Goal: Transaction & Acquisition: Book appointment/travel/reservation

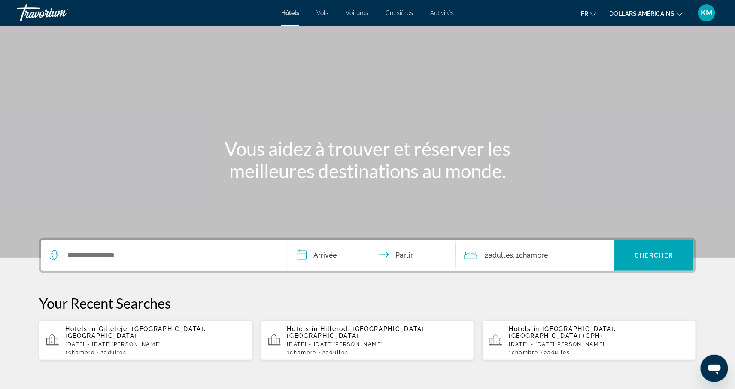
click at [623, 17] on button "dollars américains USD ($) MXN ([GEOGRAPHIC_DATA]$) CAD ($ CA) GBP (£) EUR (€) …" at bounding box center [645, 13] width 73 height 12
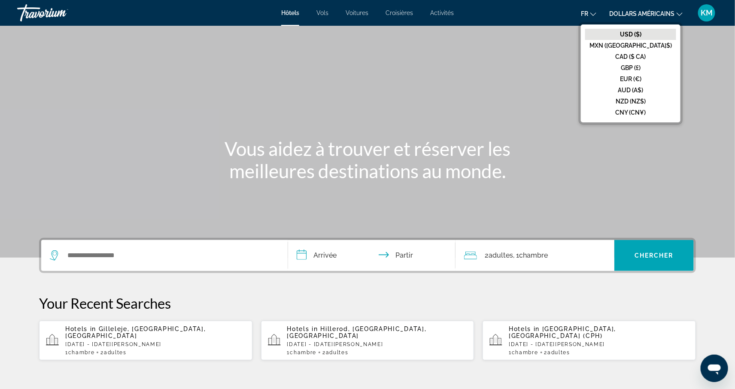
click at [634, 78] on button "EUR (€)" at bounding box center [630, 78] width 91 height 11
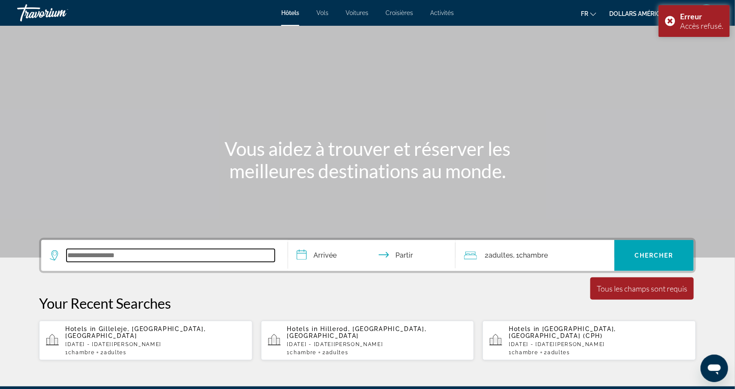
click at [218, 258] on input "Widget de recherche" at bounding box center [171, 255] width 208 height 13
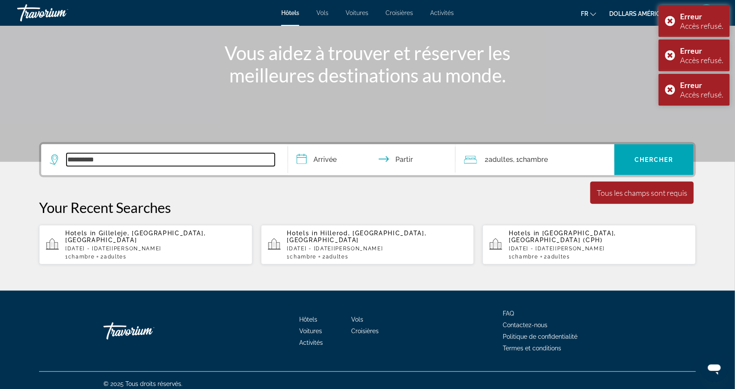
type input "**********"
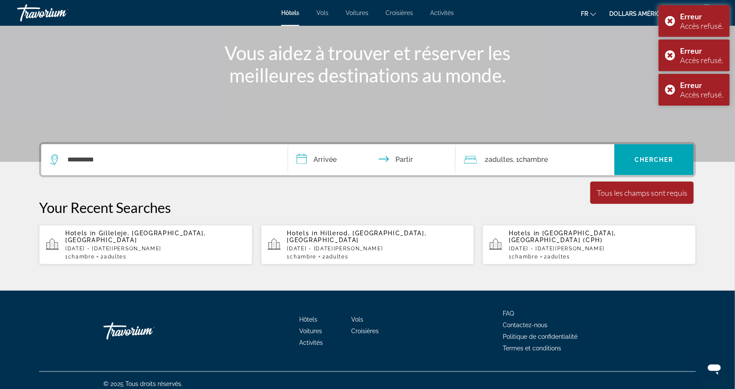
click at [316, 160] on input "**********" at bounding box center [373, 160] width 171 height 33
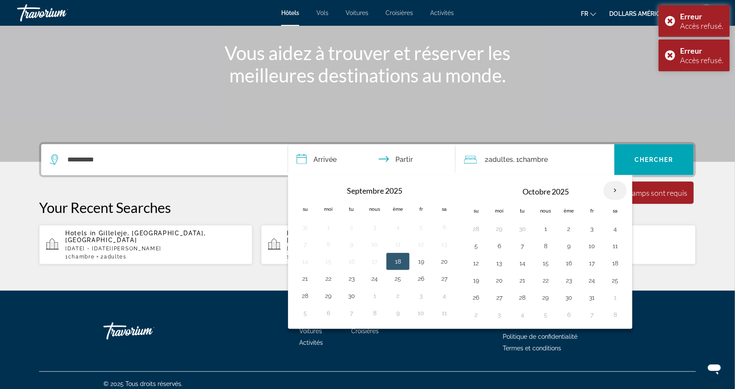
click at [619, 188] on th "Mois prochain" at bounding box center [615, 190] width 23 height 19
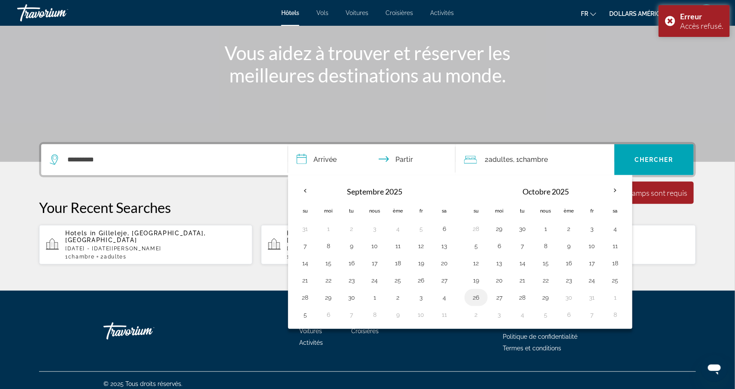
click at [485, 299] on td "26" at bounding box center [475, 297] width 23 height 17
click at [480, 299] on button "26" at bounding box center [476, 297] width 14 height 12
click at [613, 190] on th "Mois prochain" at bounding box center [615, 190] width 23 height 19
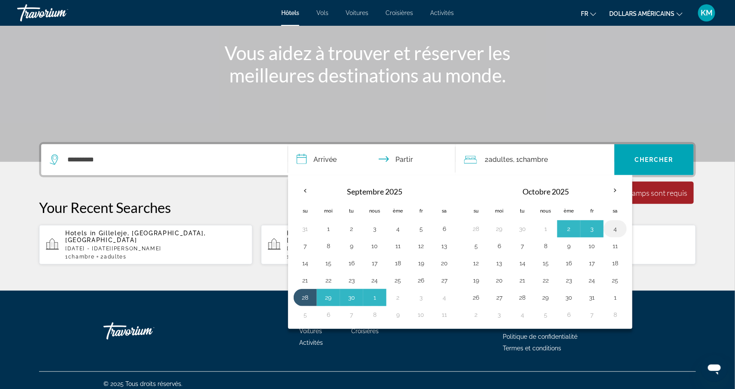
click at [618, 233] on button "4" at bounding box center [615, 229] width 14 height 12
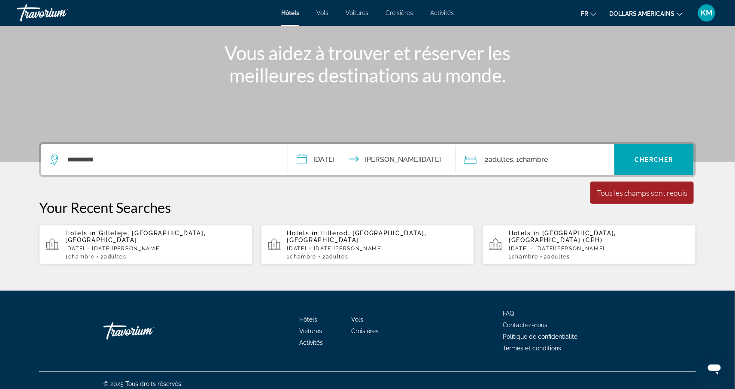
click at [416, 160] on input "**********" at bounding box center [373, 160] width 171 height 33
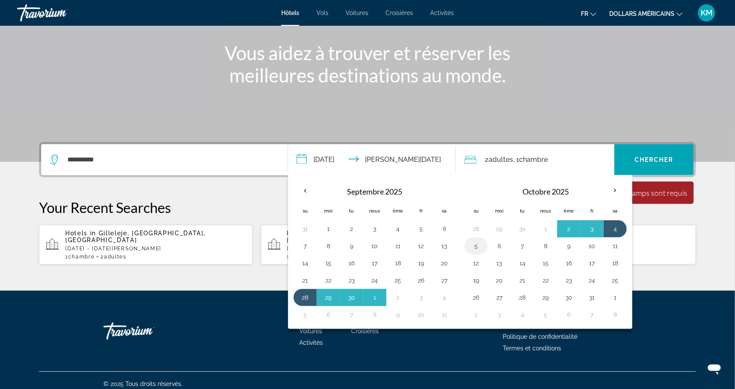
click at [478, 248] on button "5" at bounding box center [476, 246] width 14 height 12
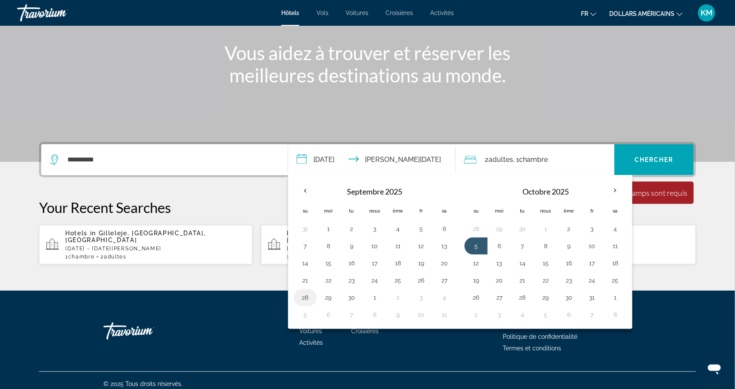
click at [300, 297] on button "28" at bounding box center [305, 297] width 14 height 12
type input "**********"
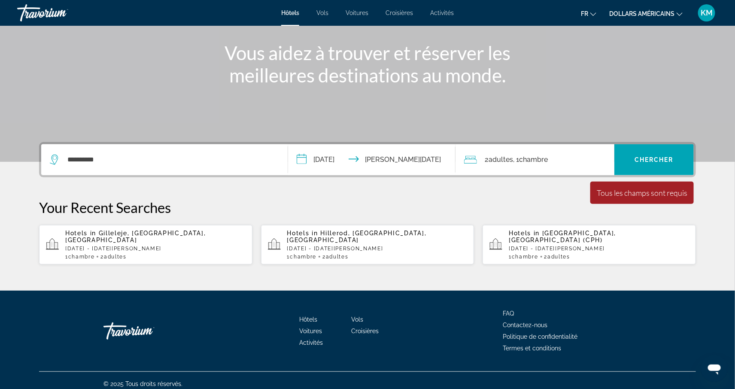
click at [419, 167] on input "**********" at bounding box center [373, 160] width 171 height 33
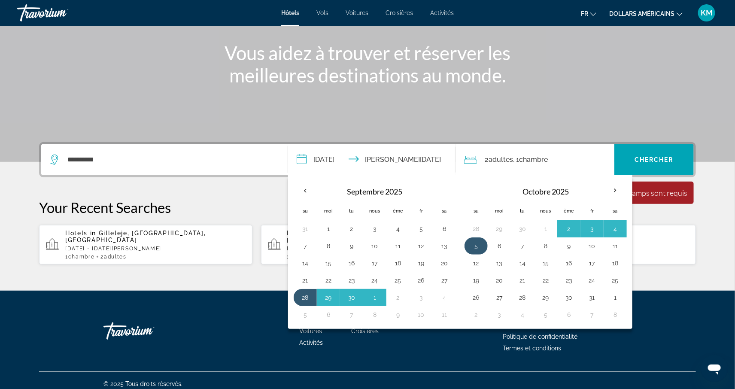
click at [476, 246] on button "5" at bounding box center [476, 246] width 14 height 12
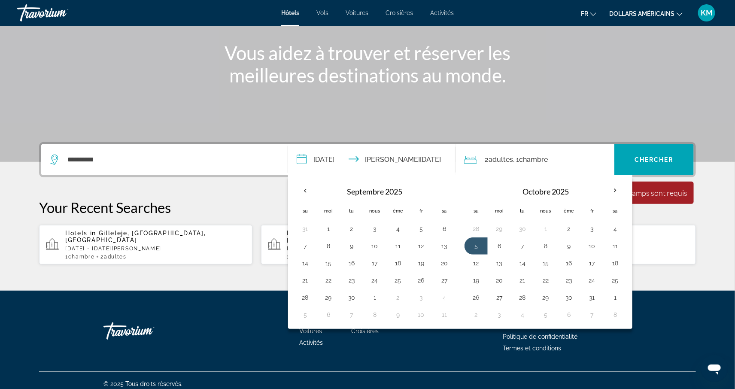
click at [456, 174] on input "**********" at bounding box center [373, 160] width 171 height 33
click at [639, 156] on font "Chercher" at bounding box center [653, 159] width 39 height 7
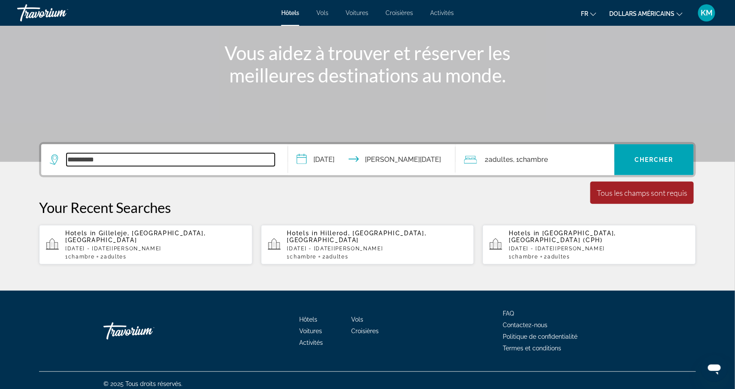
click at [212, 163] on input "**********" at bounding box center [171, 159] width 208 height 13
type input "*"
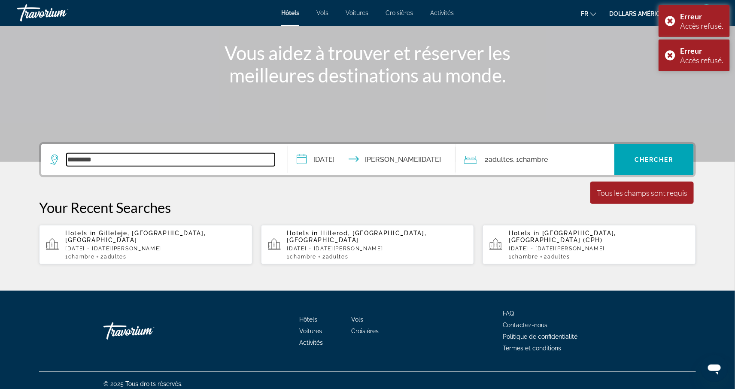
type input "**********"
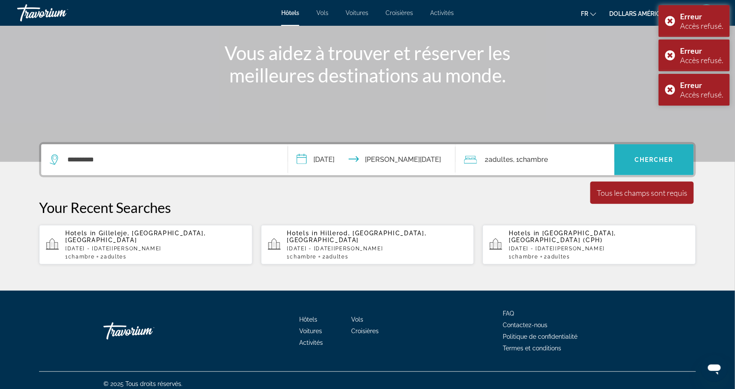
click at [637, 166] on span "Widget de recherche" at bounding box center [653, 159] width 79 height 21
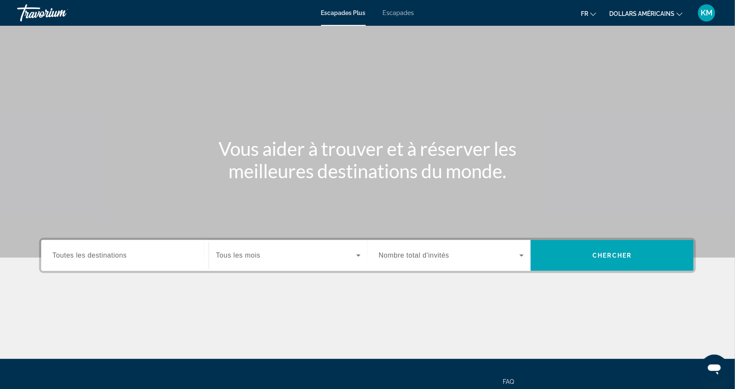
click at [647, 13] on font "dollars américains" at bounding box center [641, 13] width 65 height 7
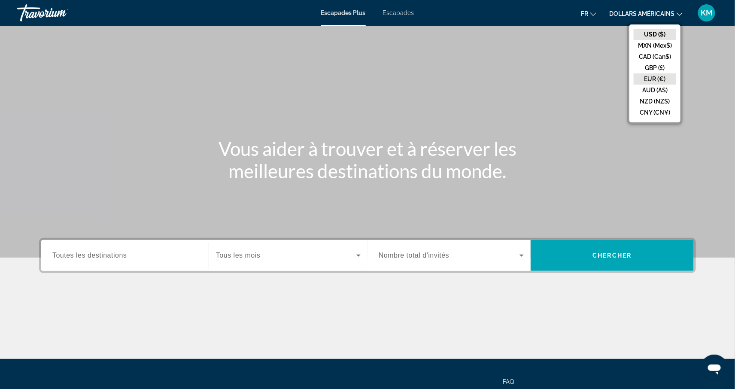
click at [657, 76] on button "EUR (€)" at bounding box center [655, 78] width 42 height 11
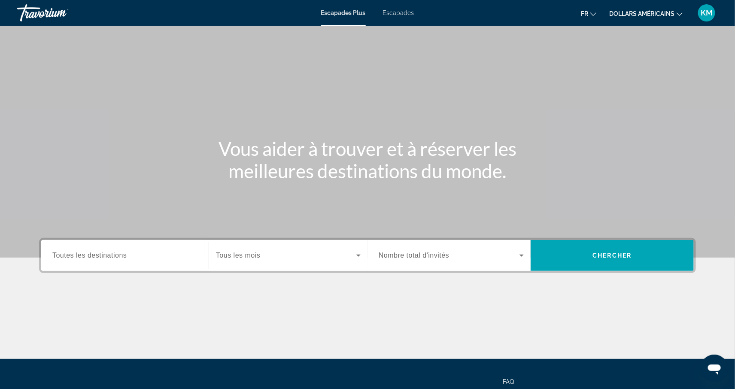
click at [139, 257] on input "Destination Toutes les destinations" at bounding box center [124, 256] width 145 height 10
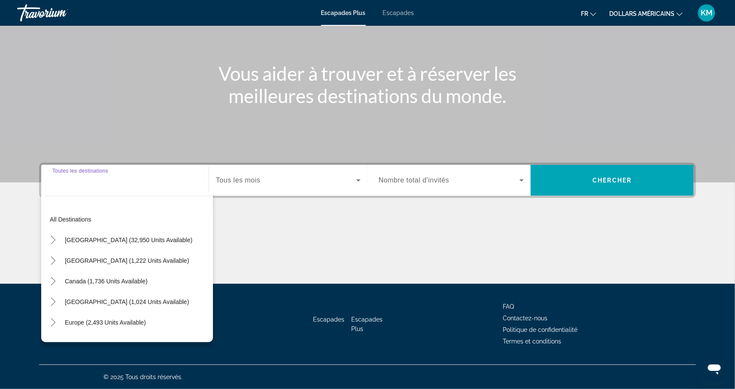
scroll to position [74, 0]
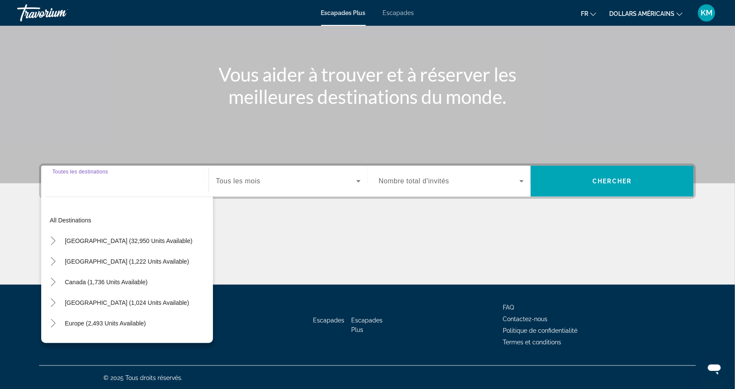
click at [272, 184] on span "Widget de recherche" at bounding box center [286, 181] width 140 height 10
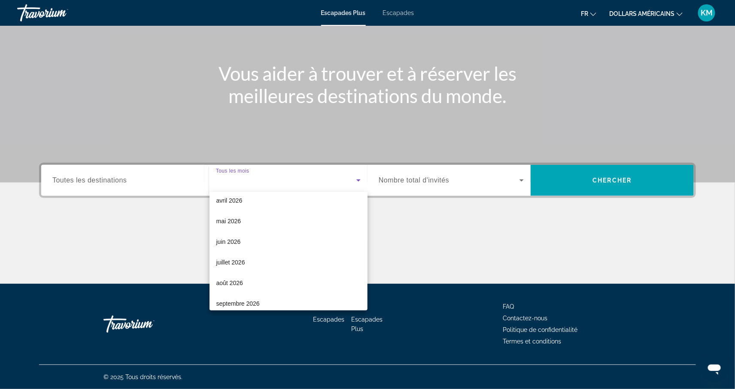
scroll to position [177, 0]
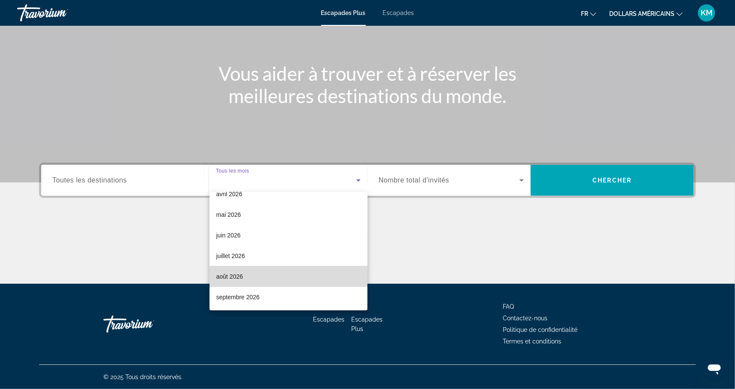
click at [288, 276] on mat-option "août 2026" at bounding box center [288, 276] width 158 height 21
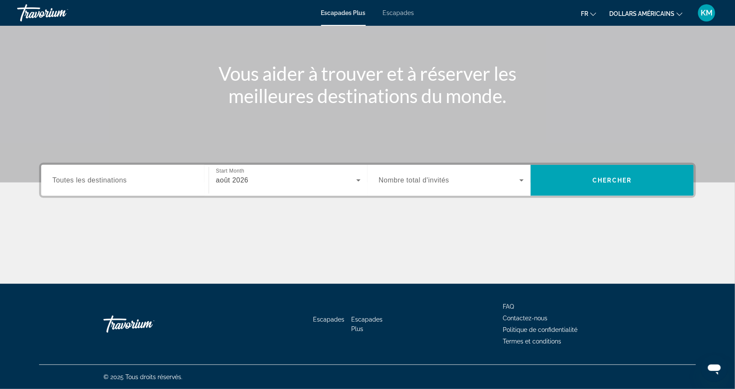
click at [427, 186] on div "Widget de recherche" at bounding box center [451, 180] width 145 height 24
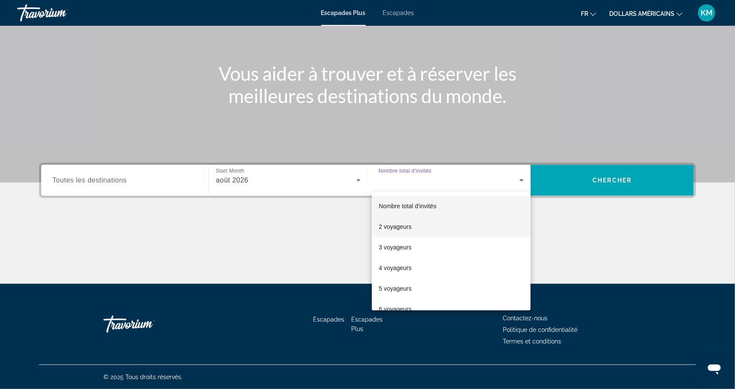
click at [427, 227] on mat-option "2 voyageurs" at bounding box center [451, 226] width 159 height 21
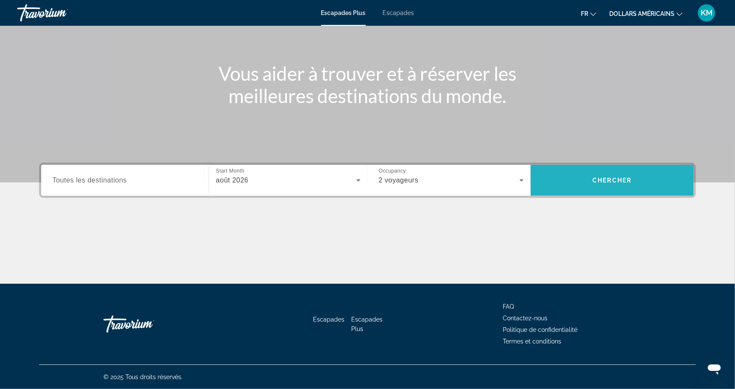
click at [579, 194] on span "Widget de recherche" at bounding box center [612, 180] width 163 height 31
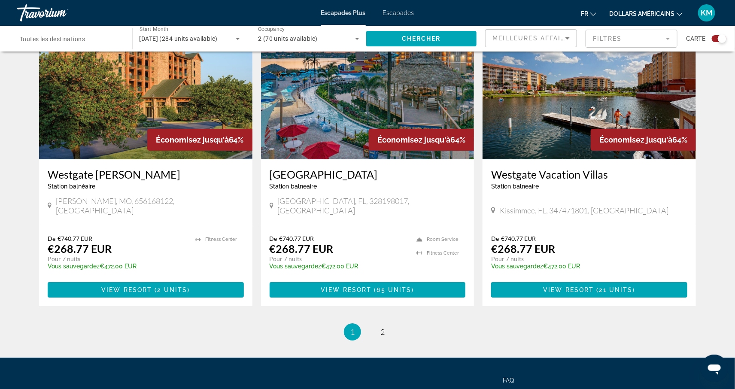
scroll to position [1273, 0]
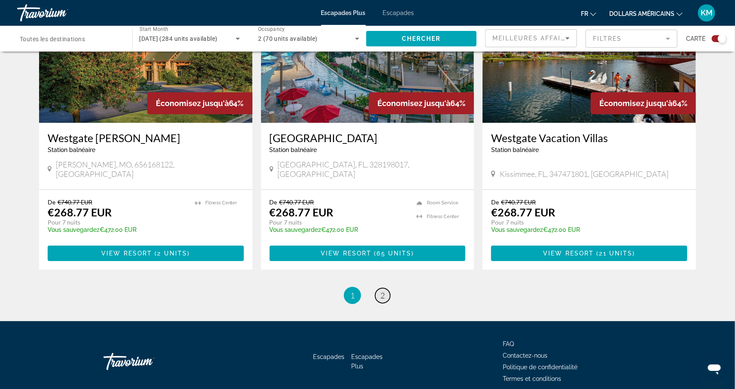
click at [386, 288] on link "page 2" at bounding box center [382, 295] width 15 height 15
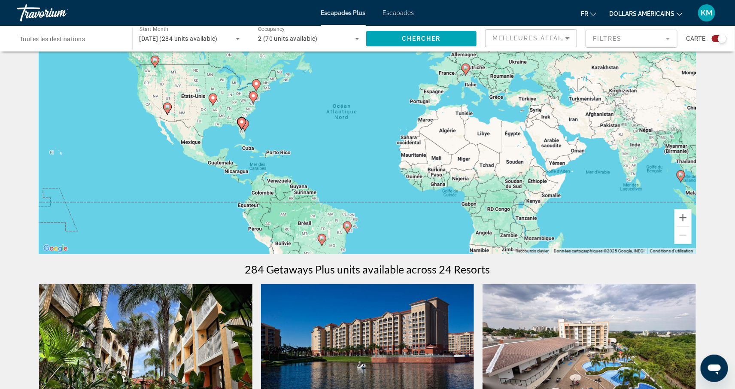
scroll to position [26, 0]
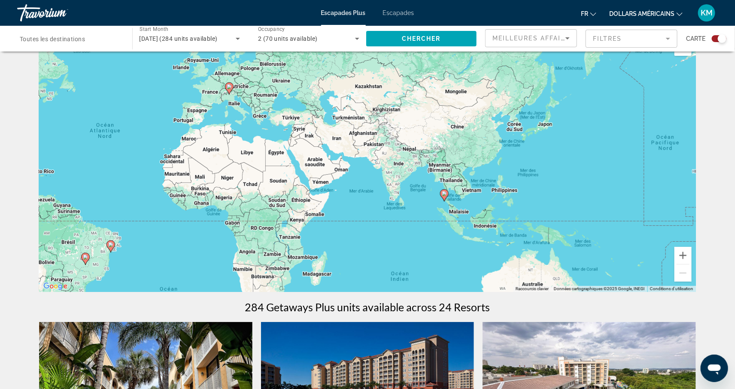
drag, startPoint x: 601, startPoint y: 231, endPoint x: 393, endPoint y: 212, distance: 208.7
click at [375, 212] on div "Pour activer le glissement avec le clavier, appuyez sur Alt+Entrée. Une fois ce…" at bounding box center [367, 163] width 657 height 258
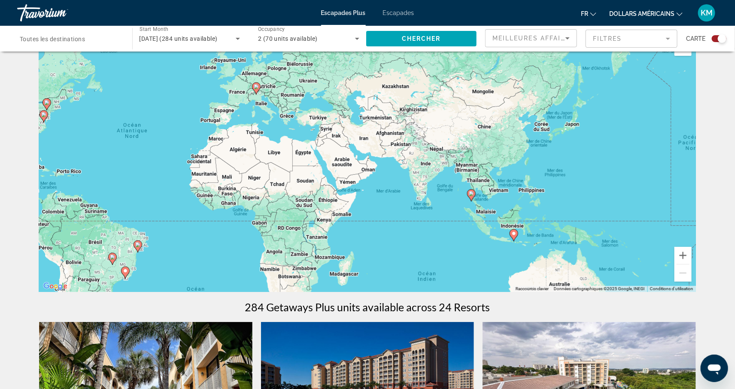
click at [473, 197] on icon "Contenu principal" at bounding box center [471, 195] width 9 height 12
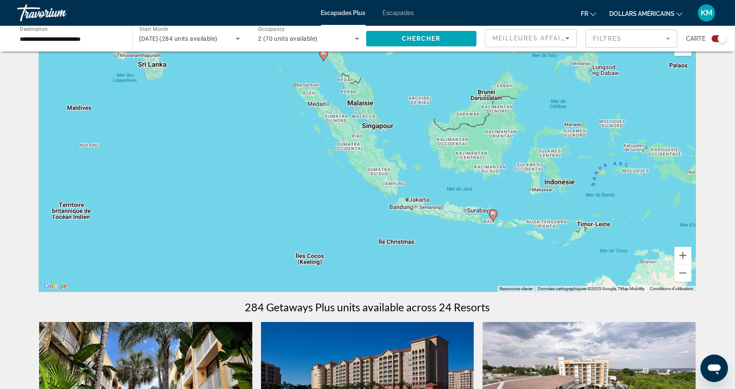
drag, startPoint x: 476, startPoint y: 227, endPoint x: 431, endPoint y: 125, distance: 111.1
click at [432, 125] on div "Pour activer le glissement avec le clavier, appuyez sur Alt+Entrée. Une fois ce…" at bounding box center [367, 163] width 657 height 258
click at [494, 217] on icon "Contenu principal" at bounding box center [493, 215] width 8 height 11
type input "**********"
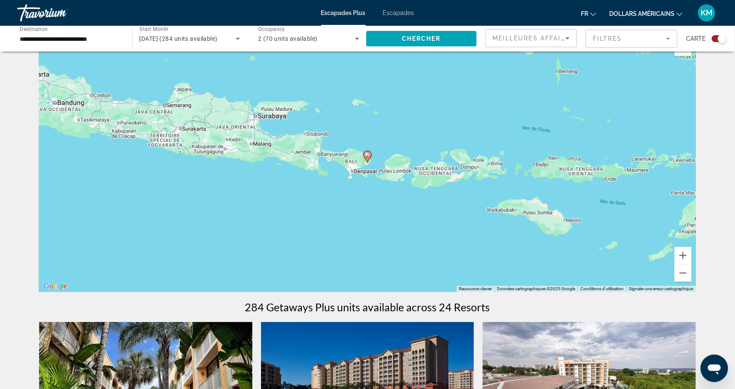
click at [362, 155] on div "Pour naviguer, appuyez sur les touches fléchées. Pour activer le glissement ave…" at bounding box center [367, 163] width 657 height 258
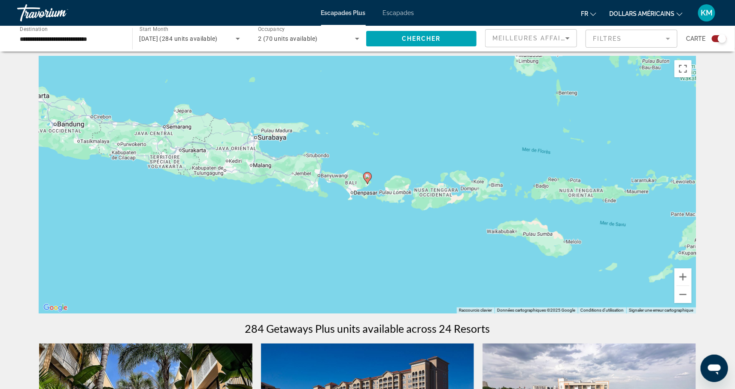
scroll to position [0, 0]
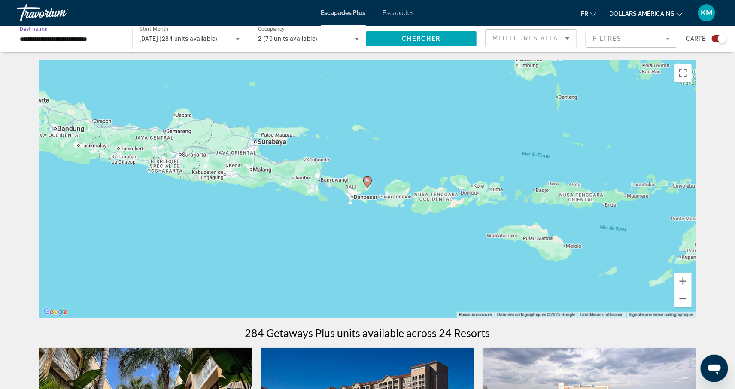
click at [83, 37] on input "**********" at bounding box center [70, 39] width 101 height 10
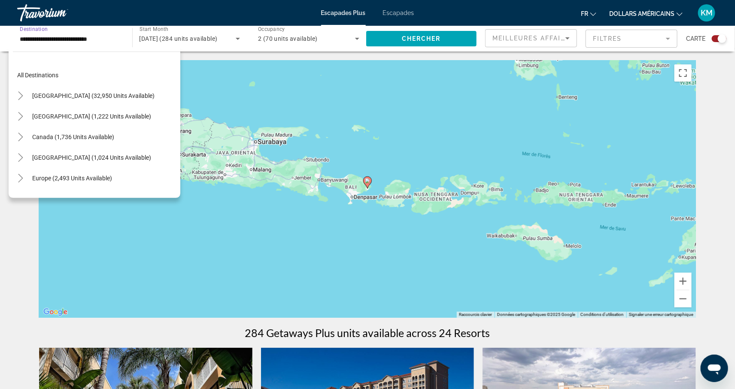
scroll to position [257, 0]
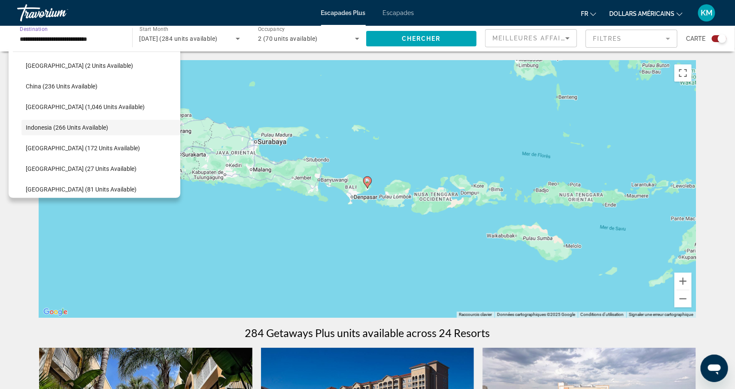
click at [164, 36] on span "août 2026 (284 units available)" at bounding box center [179, 38] width 78 height 7
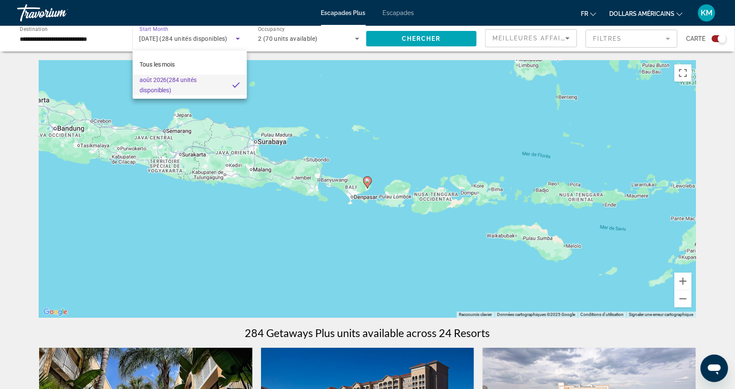
click at [92, 36] on div at bounding box center [367, 194] width 735 height 389
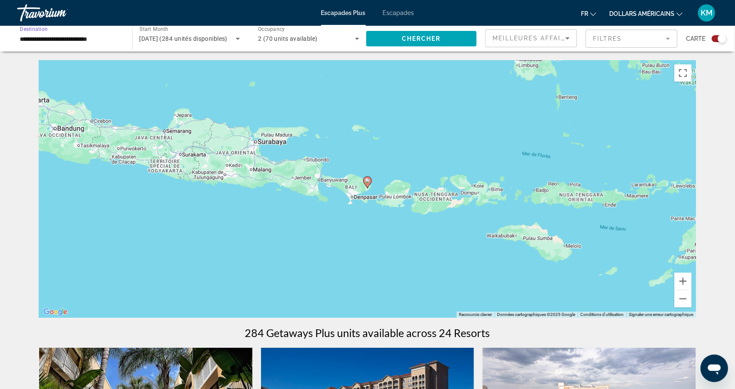
click at [79, 36] on input "**********" at bounding box center [70, 39] width 101 height 10
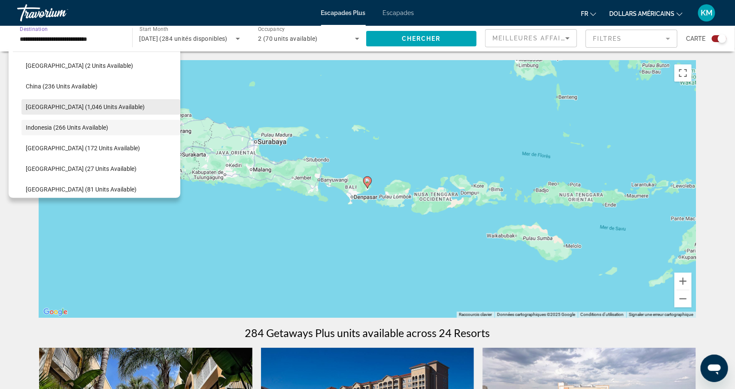
scroll to position [0, 0]
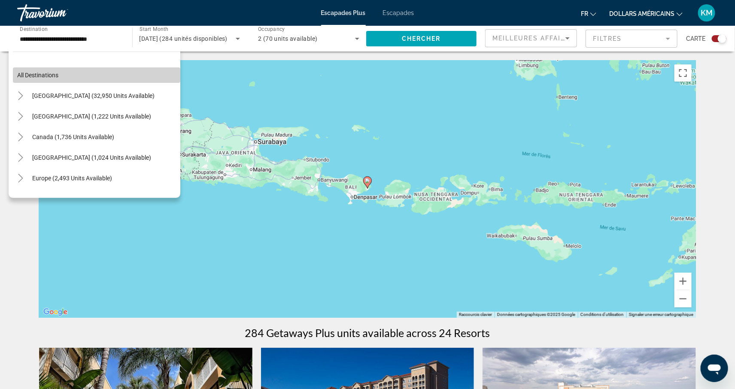
click at [39, 69] on span "Search widget" at bounding box center [96, 75] width 167 height 21
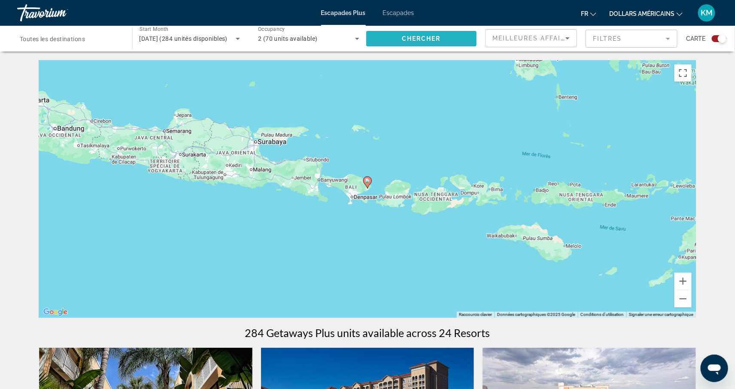
click at [371, 38] on span "Search widget" at bounding box center [421, 38] width 111 height 21
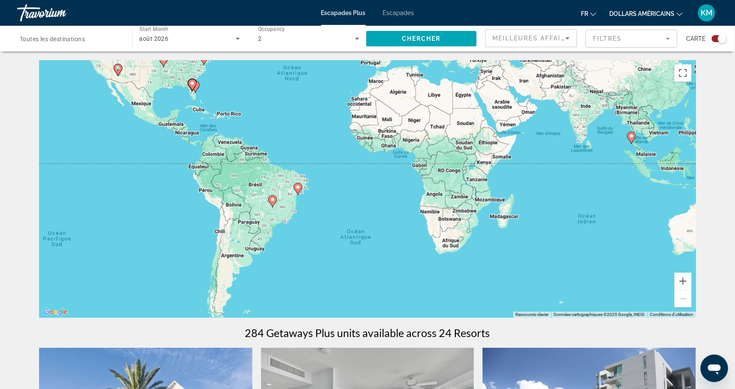
drag, startPoint x: 226, startPoint y: 270, endPoint x: 176, endPoint y: 167, distance: 114.0
click at [176, 167] on div "Pour naviguer, appuyez sur les touches fléchées. Pour activer le glissement ave…" at bounding box center [367, 189] width 657 height 258
click at [176, 34] on div "août 2026" at bounding box center [188, 38] width 97 height 10
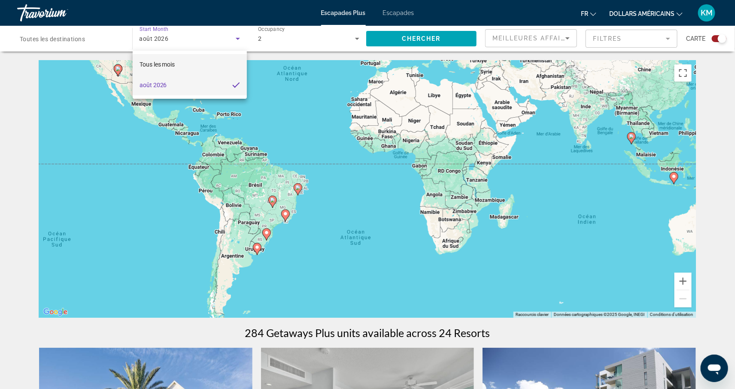
click at [175, 64] on font "Tous les mois" at bounding box center [158, 64] width 36 height 7
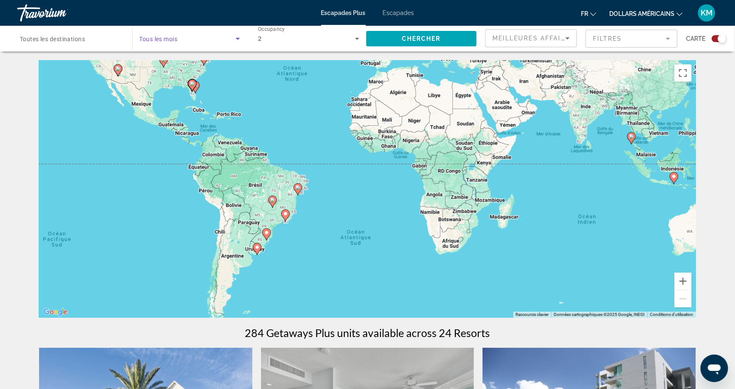
click at [173, 42] on span "Search widget" at bounding box center [188, 38] width 97 height 10
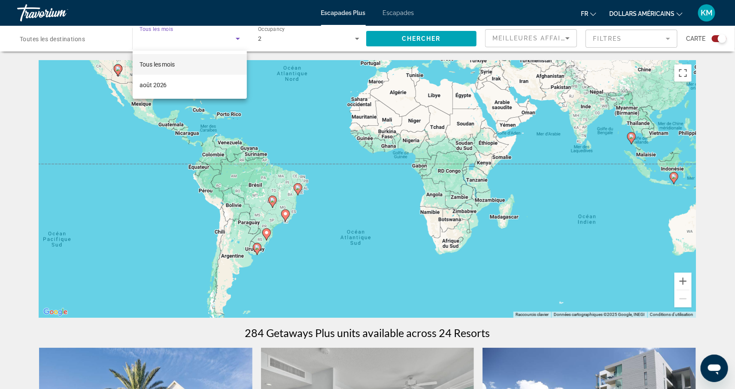
click at [15, 118] on div at bounding box center [367, 194] width 735 height 389
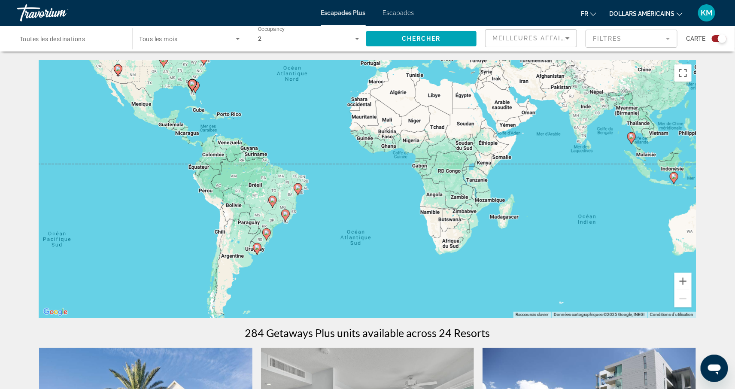
click at [29, 18] on div "Travorium" at bounding box center [60, 13] width 86 height 22
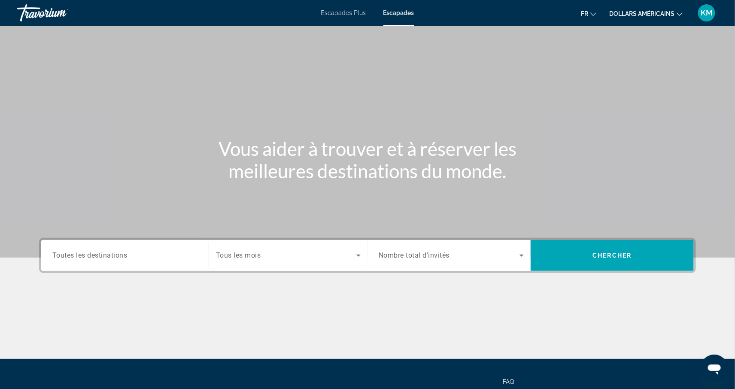
click at [406, 256] on span "Nombre total d'invités" at bounding box center [414, 256] width 71 height 8
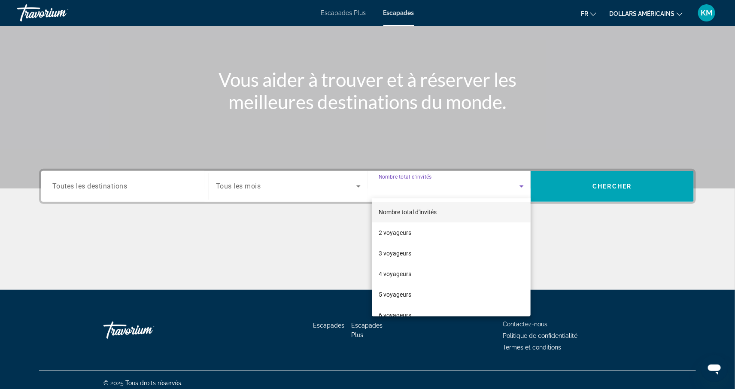
scroll to position [75, 0]
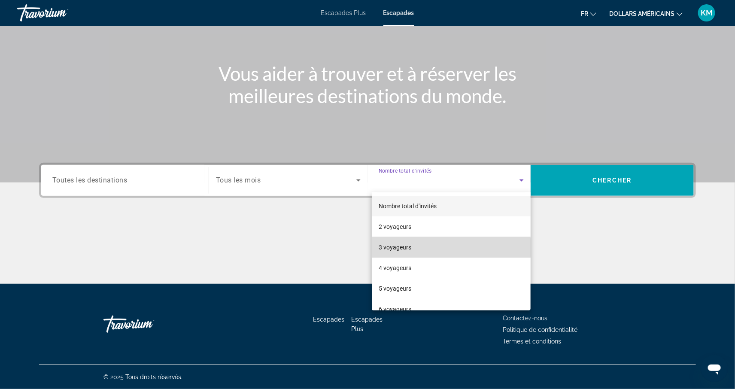
click at [407, 248] on font "3 voyageurs" at bounding box center [395, 247] width 33 height 7
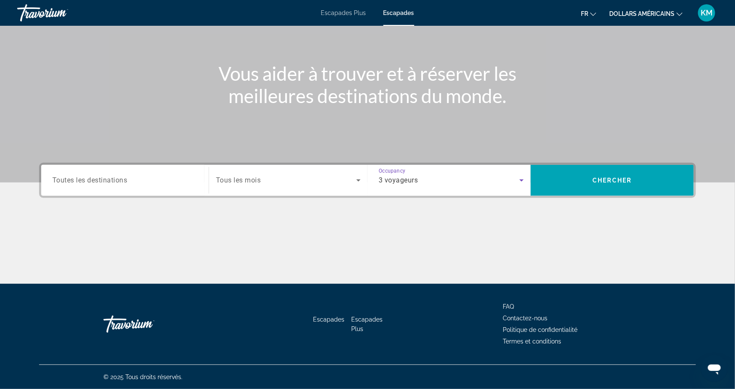
click at [400, 177] on span "3 voyageurs" at bounding box center [398, 180] width 39 height 8
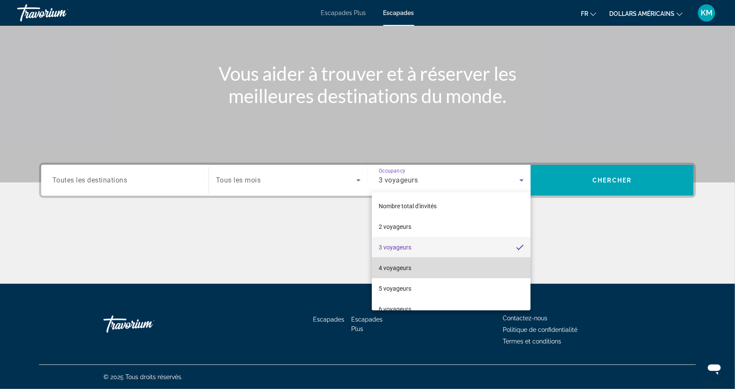
click at [410, 264] on font "4 voyageurs" at bounding box center [395, 267] width 33 height 7
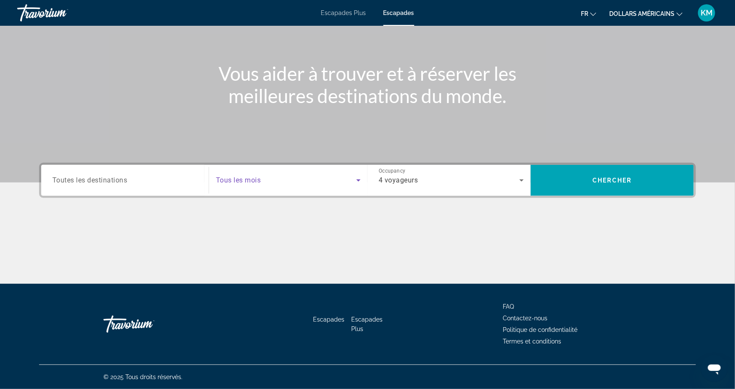
click at [290, 177] on span "Search widget" at bounding box center [286, 180] width 140 height 10
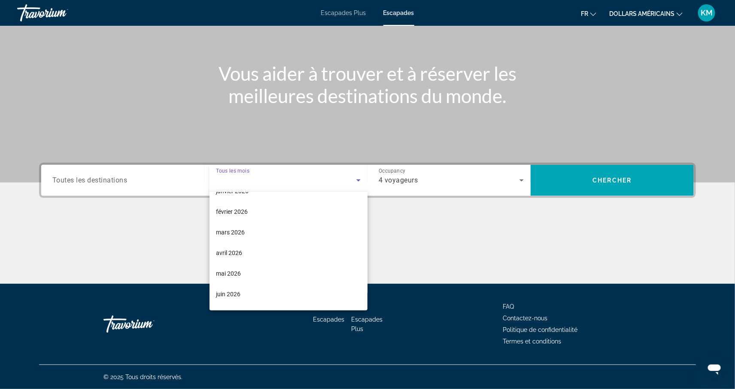
scroll to position [157, 0]
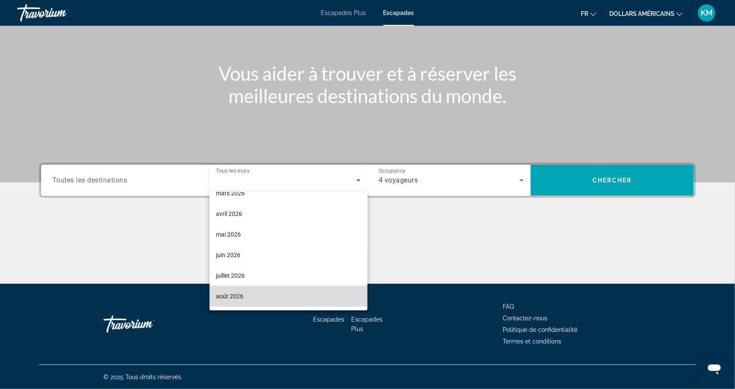
click at [241, 287] on mat-option "août 2026" at bounding box center [288, 296] width 158 height 21
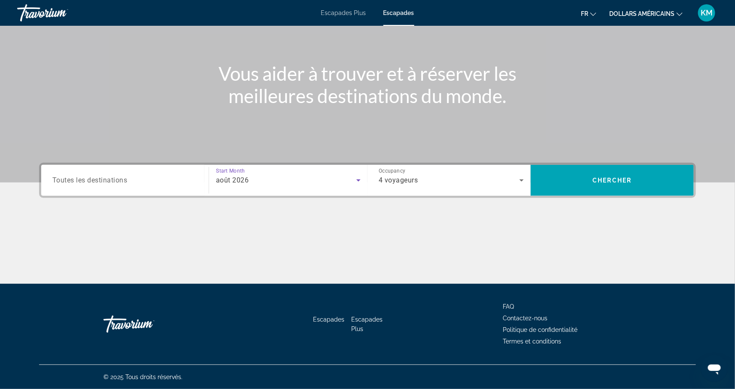
click at [391, 179] on span "4 voyageurs" at bounding box center [398, 180] width 39 height 8
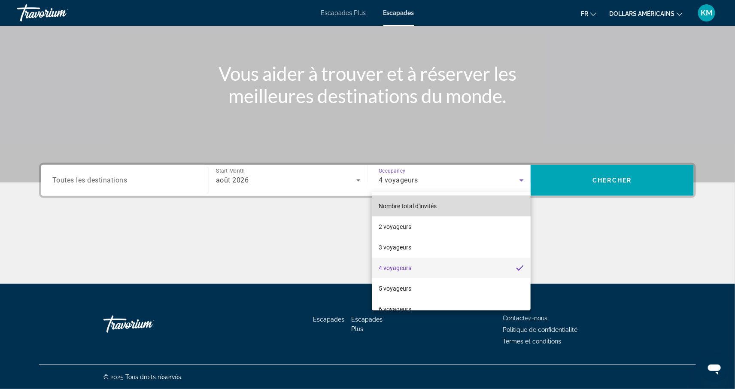
click at [408, 200] on mat-option "Nombre total d'invités" at bounding box center [451, 206] width 159 height 21
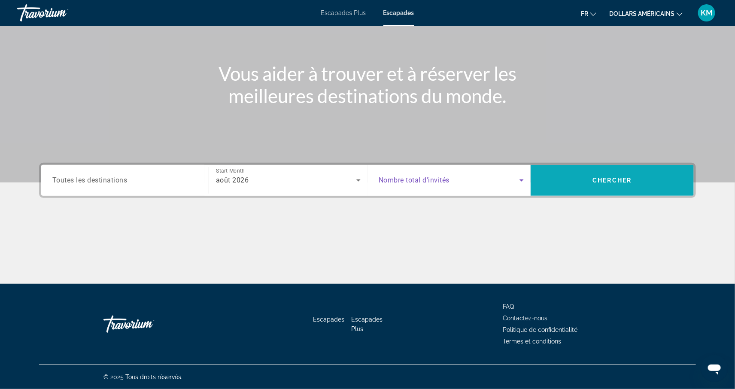
click at [573, 185] on span "Search widget" at bounding box center [612, 180] width 163 height 21
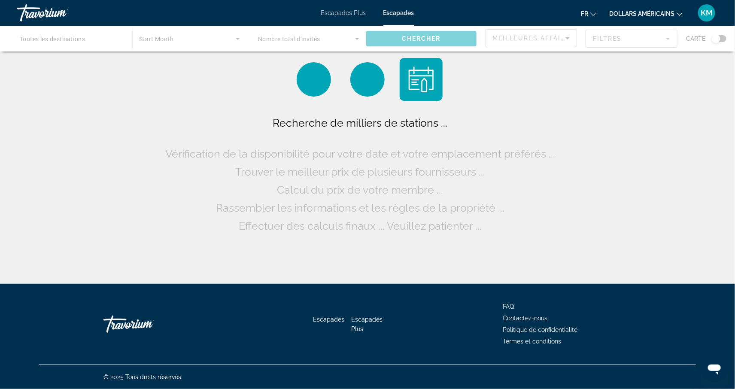
click at [622, 14] on font "dollars américains" at bounding box center [641, 13] width 65 height 7
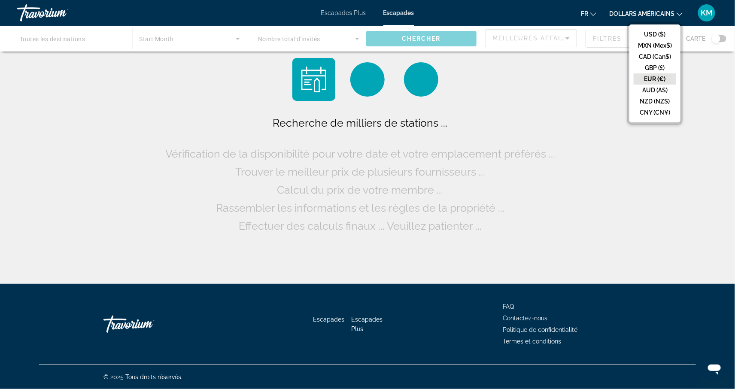
click at [641, 75] on button "EUR (€)" at bounding box center [655, 78] width 42 height 11
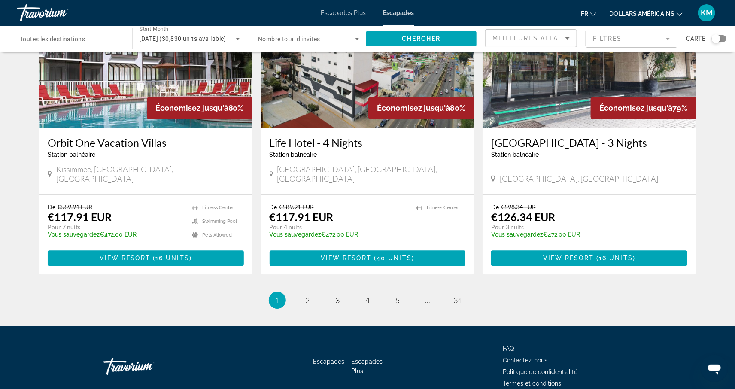
scroll to position [996, 0]
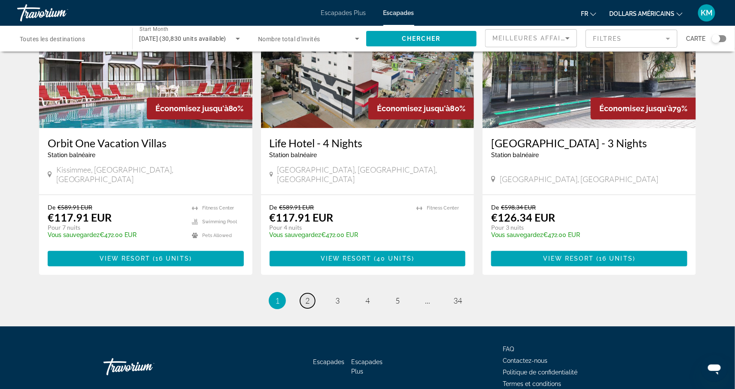
click at [310, 293] on link "page 2" at bounding box center [307, 300] width 15 height 15
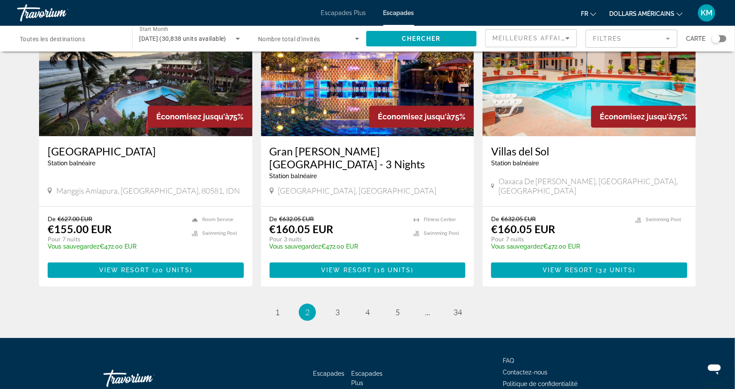
scroll to position [979, 0]
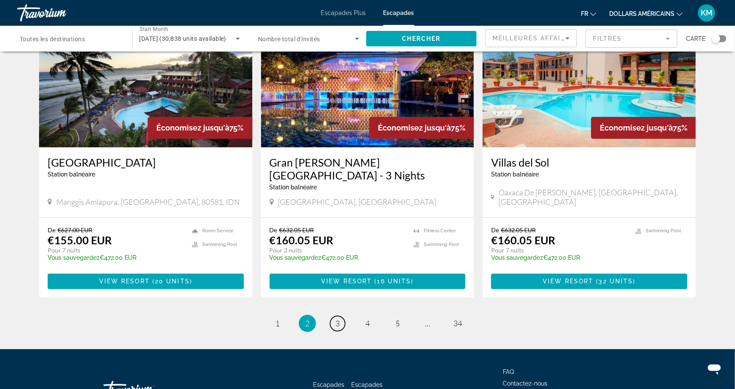
click at [338, 316] on link "page 3" at bounding box center [337, 323] width 15 height 15
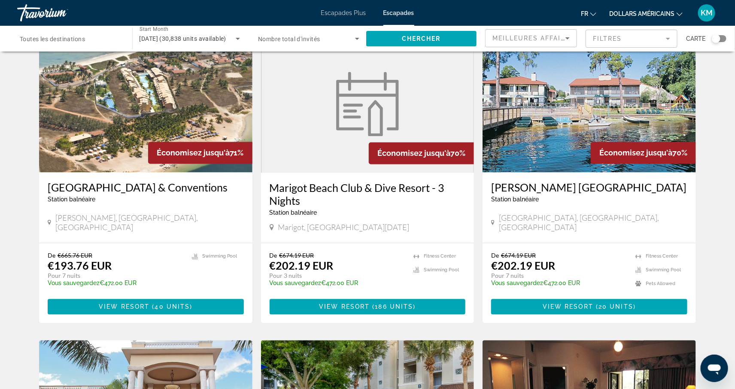
scroll to position [674, 0]
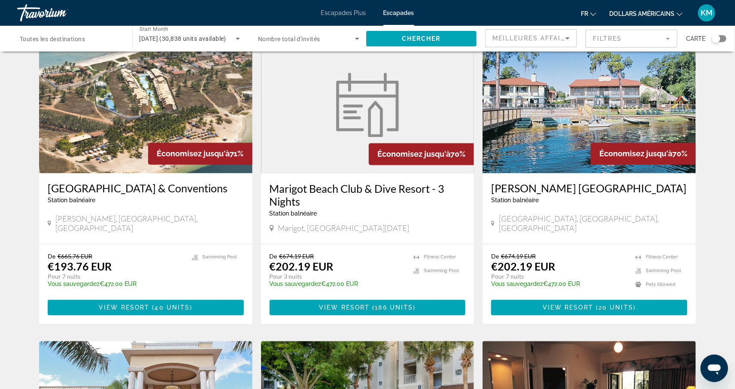
click at [296, 182] on h3 "Marigot Beach Club & Dive Resort - 3 Nights" at bounding box center [368, 195] width 196 height 26
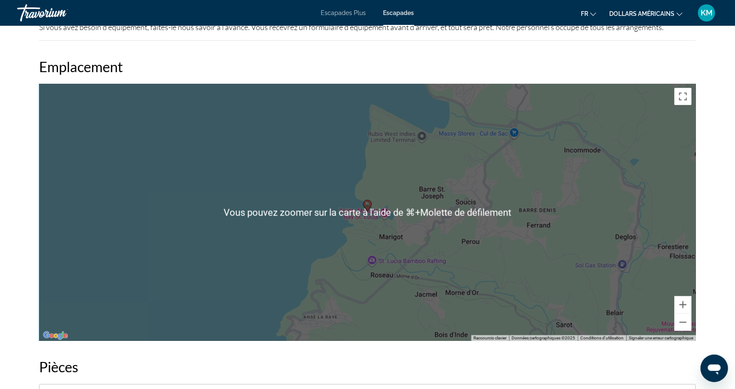
scroll to position [467, 0]
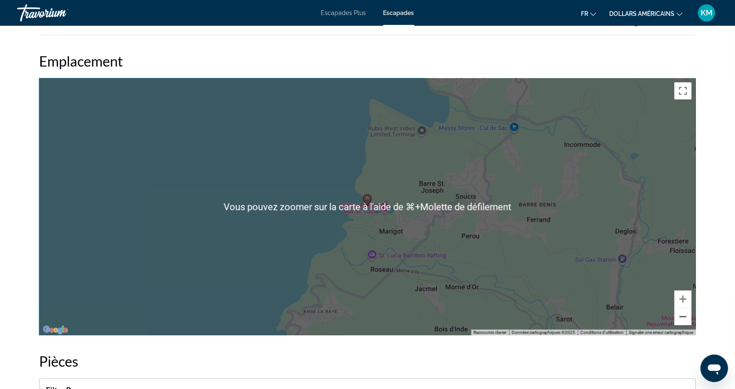
click at [679, 309] on button "Zoom arrière" at bounding box center [682, 316] width 17 height 17
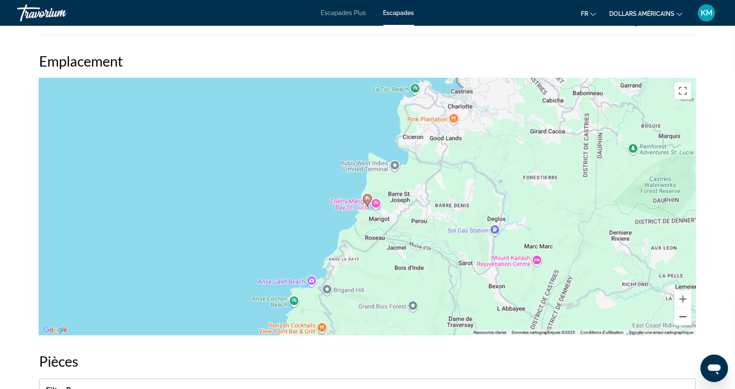
click at [679, 309] on button "Zoom arrière" at bounding box center [682, 316] width 17 height 17
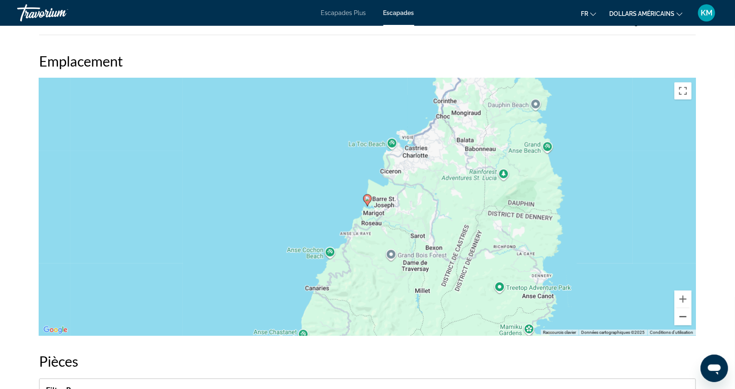
click at [679, 309] on button "Zoom arrière" at bounding box center [682, 316] width 17 height 17
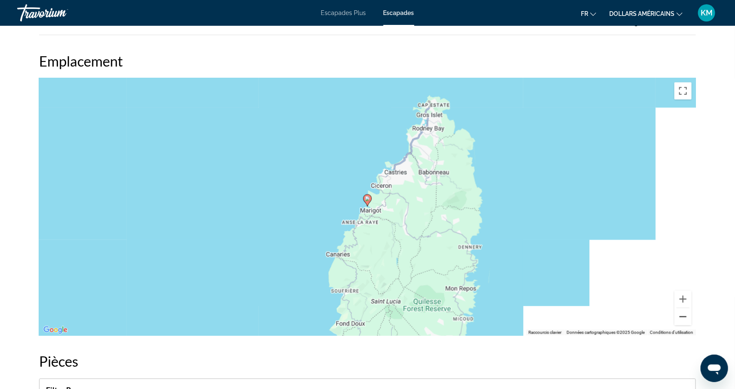
click at [679, 309] on button "Zoom arrière" at bounding box center [682, 316] width 17 height 17
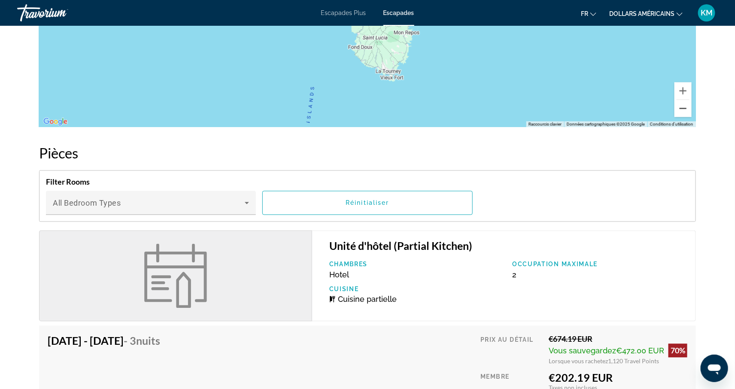
scroll to position [591, 0]
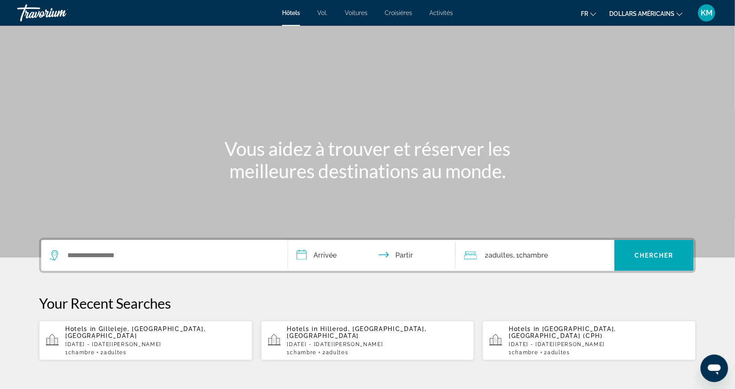
click at [664, 12] on font "dollars américains" at bounding box center [641, 13] width 65 height 7
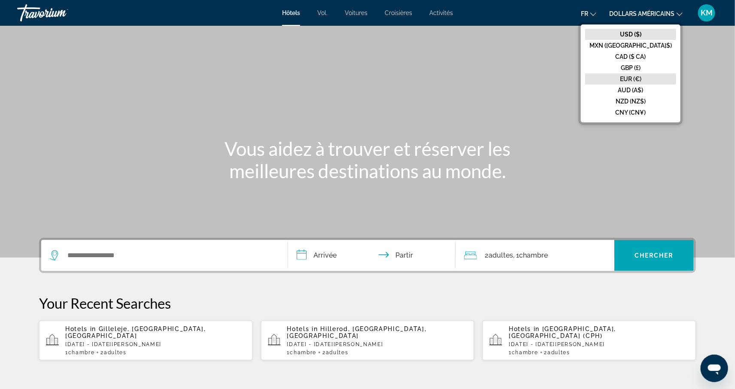
click at [646, 73] on button "EUR (€)" at bounding box center [630, 78] width 91 height 11
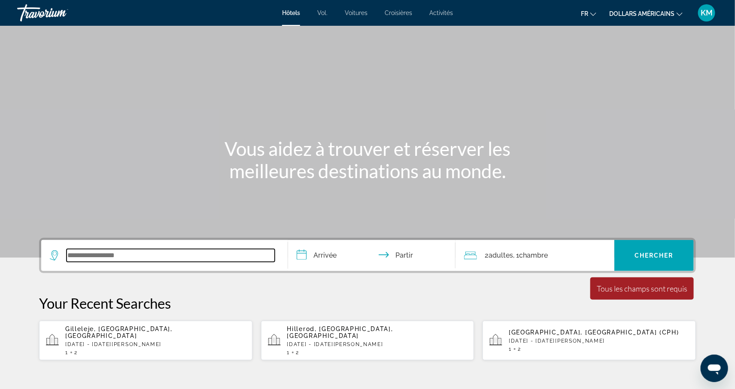
click at [196, 254] on input "Widget de recherche" at bounding box center [171, 255] width 208 height 13
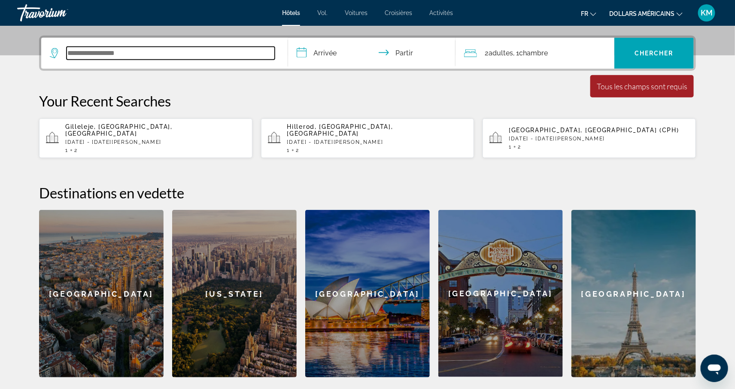
scroll to position [209, 0]
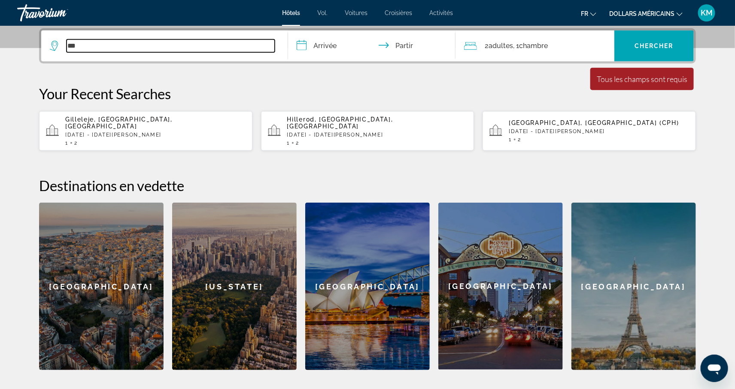
type input "***"
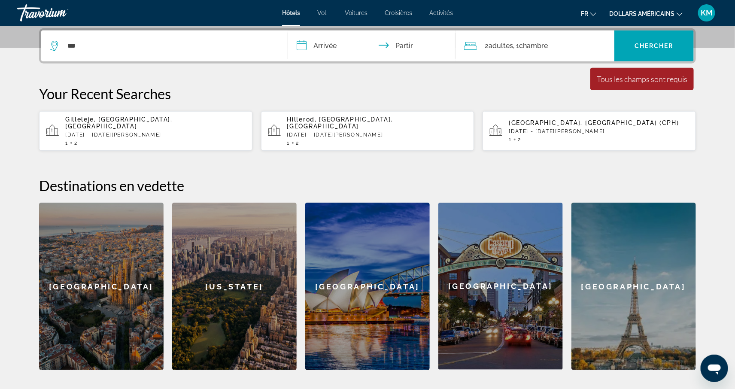
click at [527, 123] on div "[GEOGRAPHIC_DATA], [GEOGRAPHIC_DATA] (CPH) [DATE] - [DATE][PERSON_NAME] 1 2" at bounding box center [599, 130] width 180 height 23
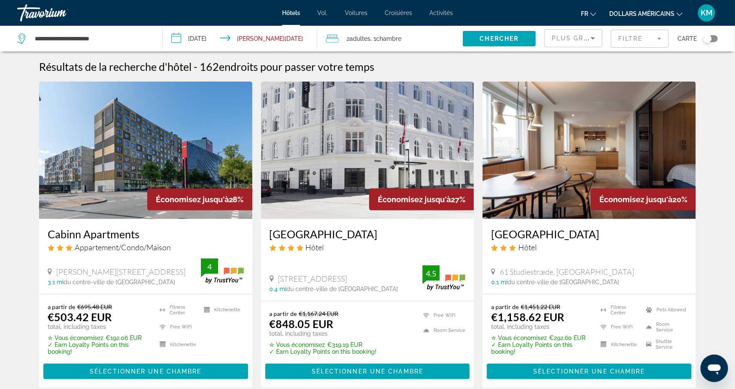
click at [227, 40] on input "**********" at bounding box center [242, 40] width 158 height 28
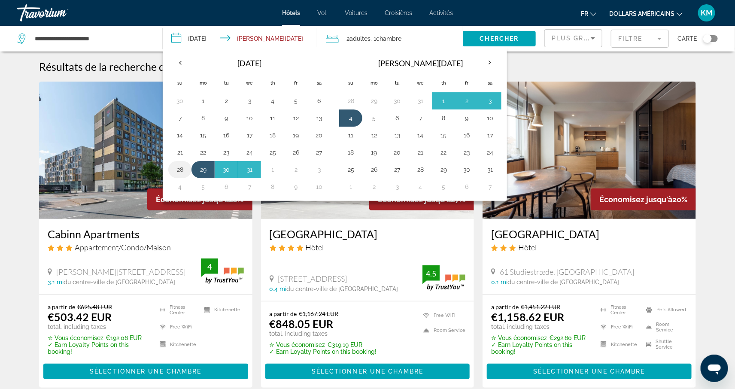
click at [180, 169] on button "28" at bounding box center [180, 170] width 14 height 12
click at [350, 116] on button "4" at bounding box center [351, 118] width 14 height 12
type input "**********"
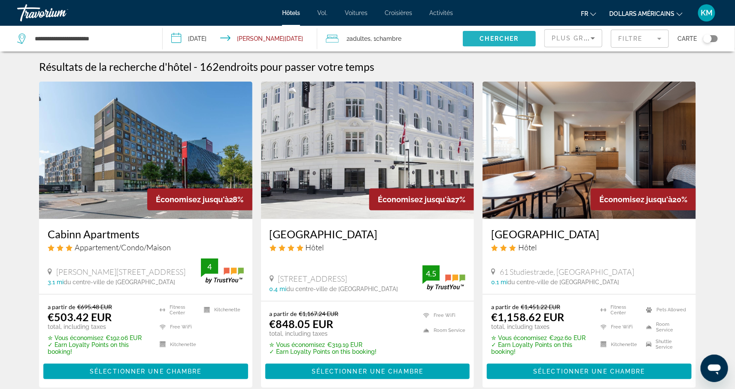
click at [477, 35] on span "Search widget" at bounding box center [499, 38] width 73 height 21
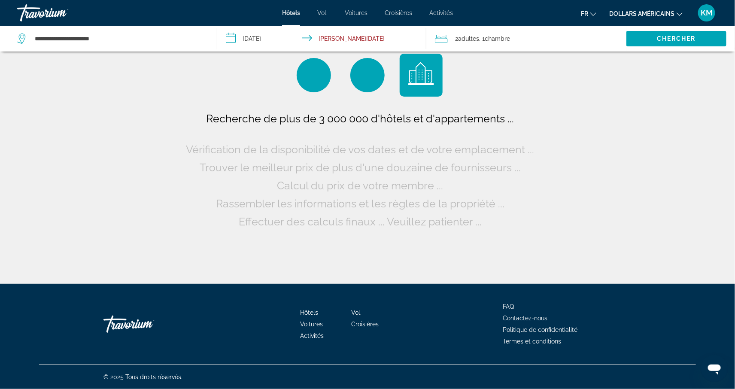
click at [631, 10] on font "dollars américains" at bounding box center [641, 13] width 65 height 7
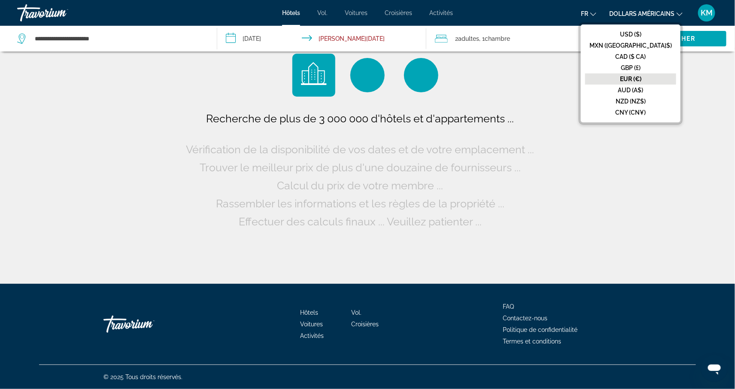
click at [641, 79] on font "EUR (€)" at bounding box center [630, 79] width 21 height 7
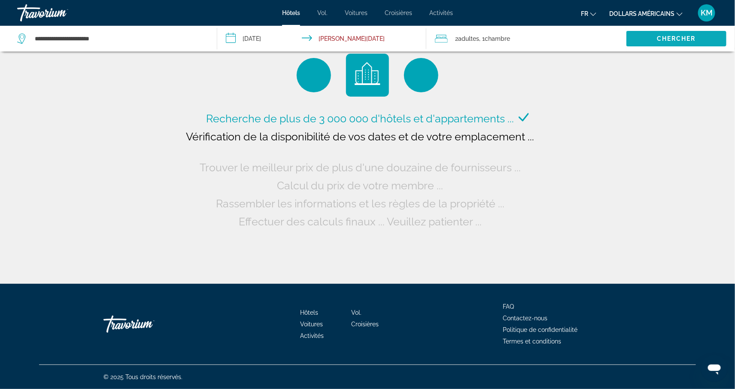
click at [647, 35] on span "Search widget" at bounding box center [676, 38] width 100 height 21
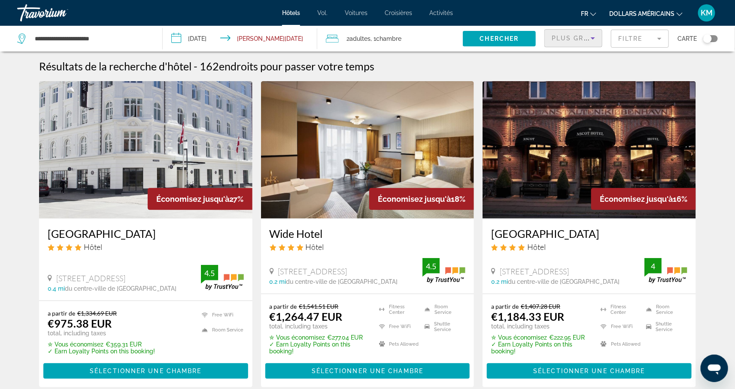
click at [588, 36] on icon "Sort by" at bounding box center [593, 38] width 10 height 10
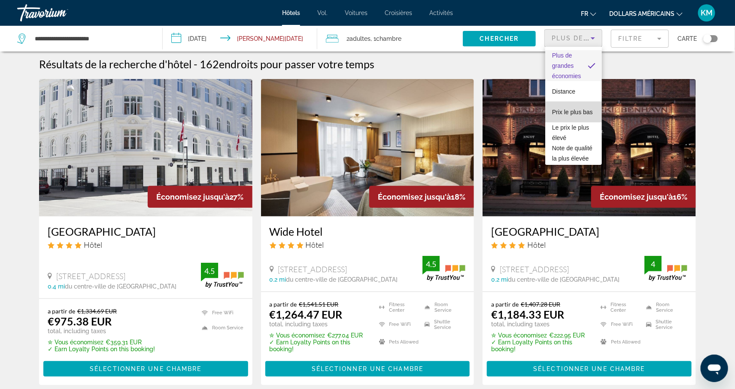
click at [570, 114] on font "Prix ​​le plus bas" at bounding box center [572, 112] width 41 height 7
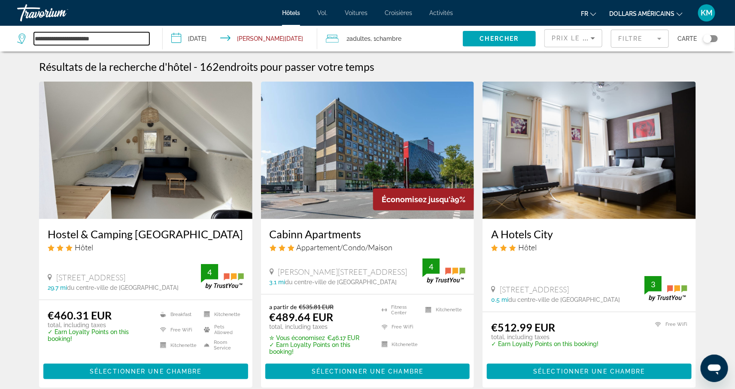
click at [126, 32] on input "**********" at bounding box center [91, 38] width 115 height 13
drag, startPoint x: 126, startPoint y: 32, endPoint x: 68, endPoint y: 32, distance: 57.9
click at [67, 32] on input "**********" at bounding box center [91, 38] width 115 height 13
click at [116, 42] on input "**********" at bounding box center [91, 38] width 115 height 13
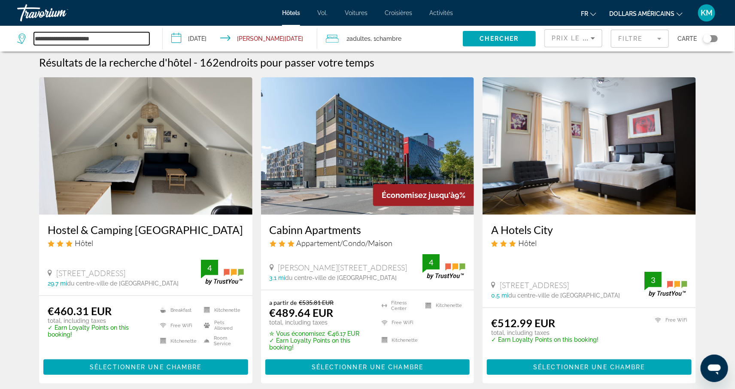
click at [121, 39] on input "**********" at bounding box center [91, 38] width 115 height 13
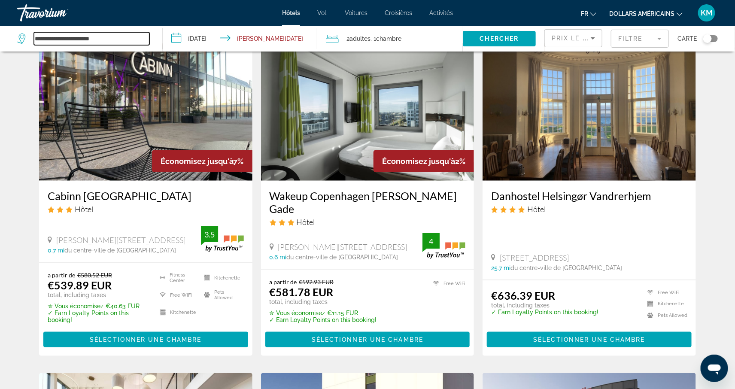
scroll to position [370, 0]
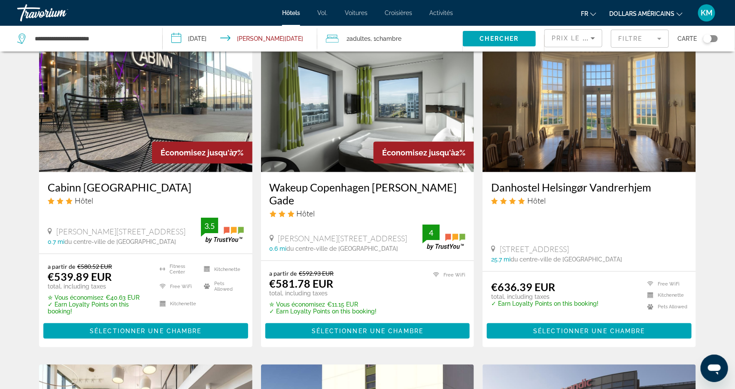
click at [157, 104] on img "Contenu principal" at bounding box center [145, 103] width 213 height 137
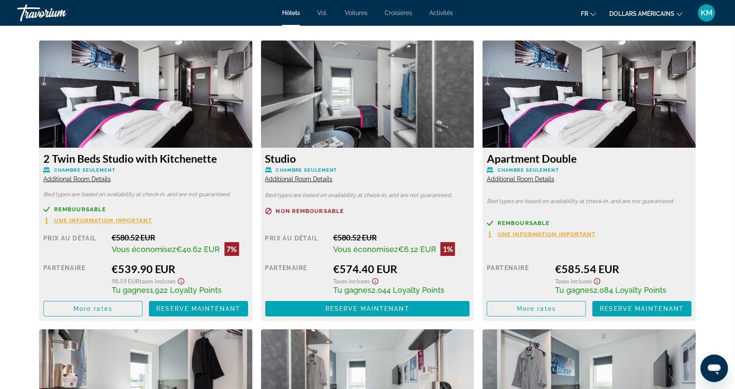
scroll to position [1174, 0]
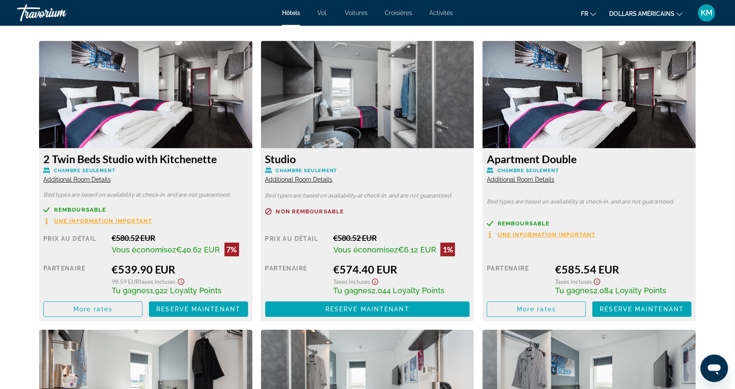
click at [513, 164] on h3 "Apartment Double" at bounding box center [589, 158] width 205 height 13
click at [516, 176] on span "Additional Room Details" at bounding box center [520, 179] width 67 height 7
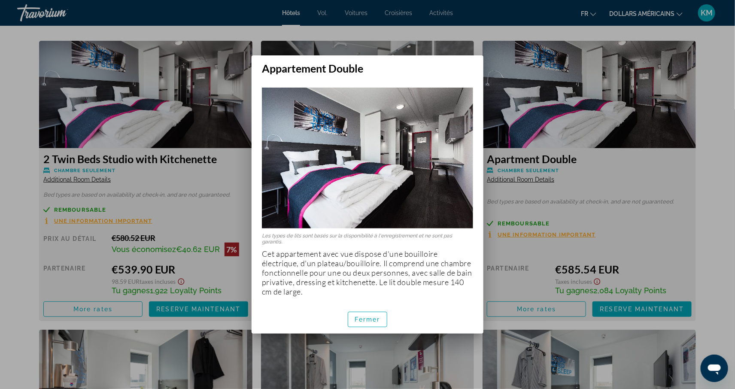
click at [516, 191] on div at bounding box center [367, 194] width 735 height 389
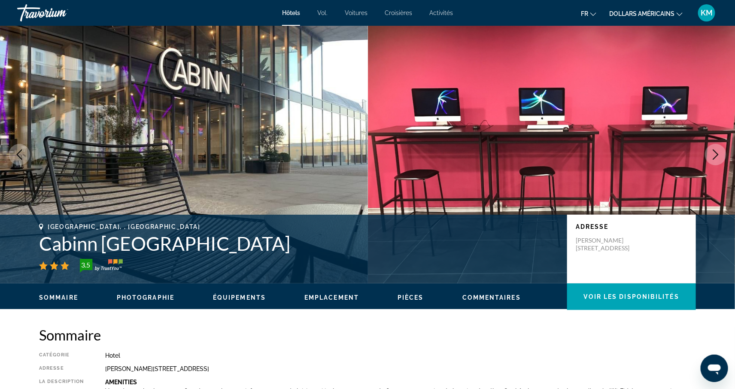
scroll to position [1174, 0]
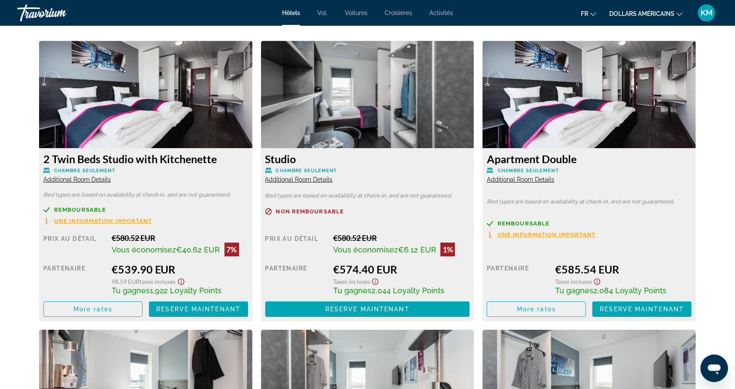
click at [71, 179] on span "Additional Room Details" at bounding box center [76, 179] width 67 height 7
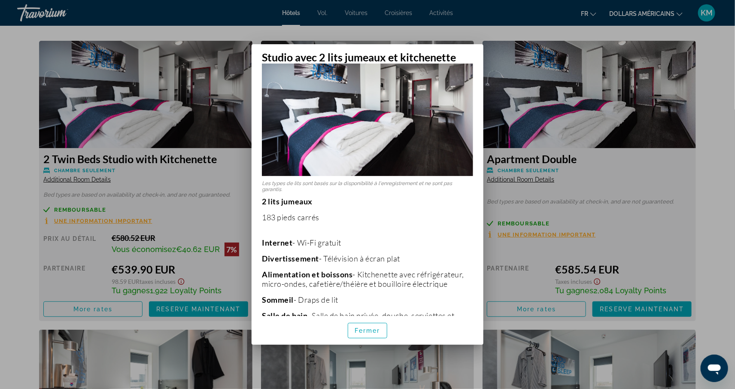
scroll to position [0, 0]
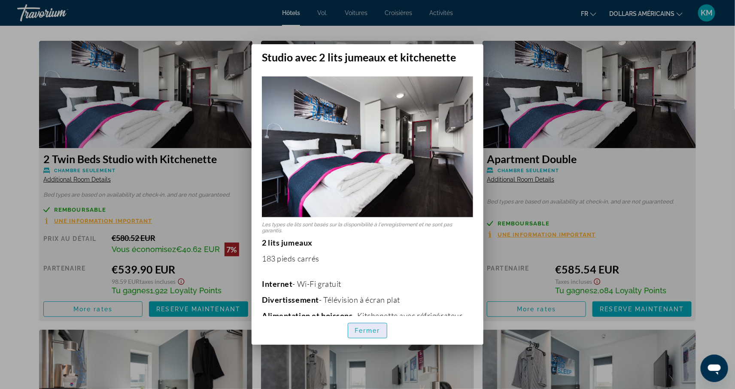
click at [355, 331] on font "Fermer" at bounding box center [368, 330] width 26 height 7
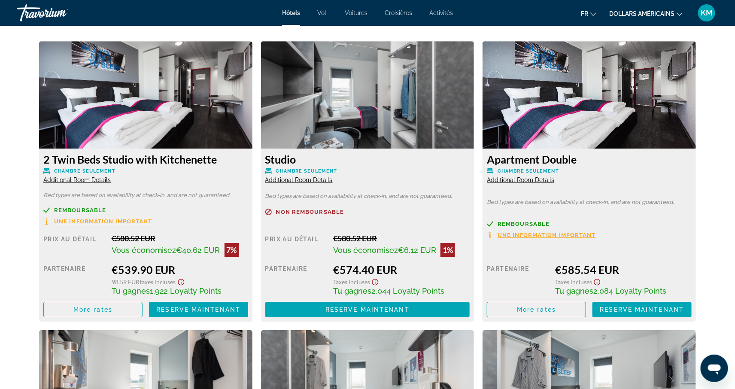
click at [103, 181] on span "Additional Room Details" at bounding box center [76, 179] width 67 height 7
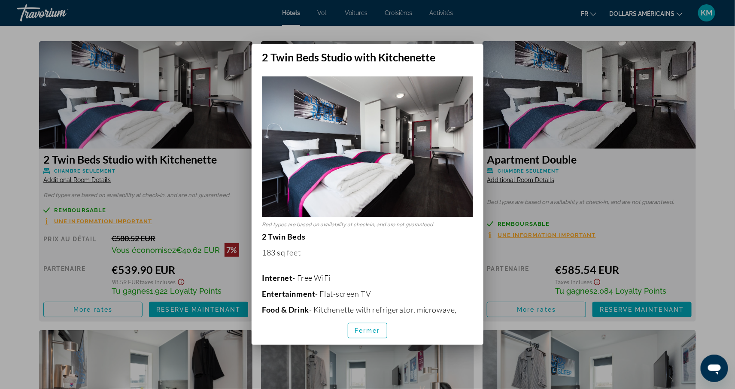
scroll to position [0, 0]
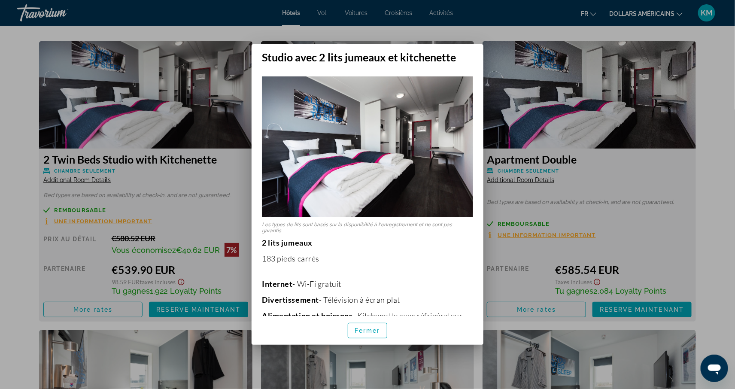
click at [29, 225] on div at bounding box center [367, 194] width 735 height 389
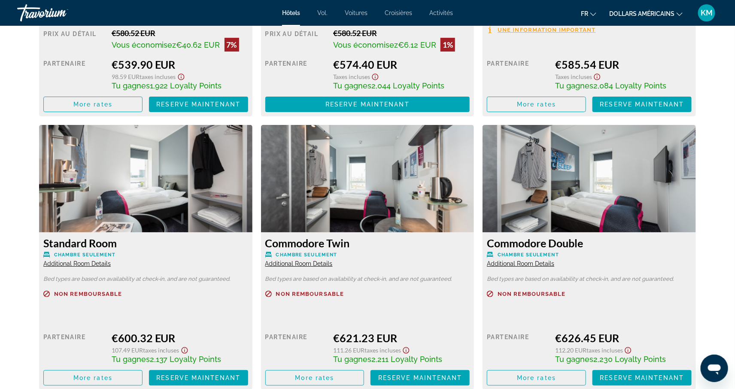
scroll to position [1381, 0]
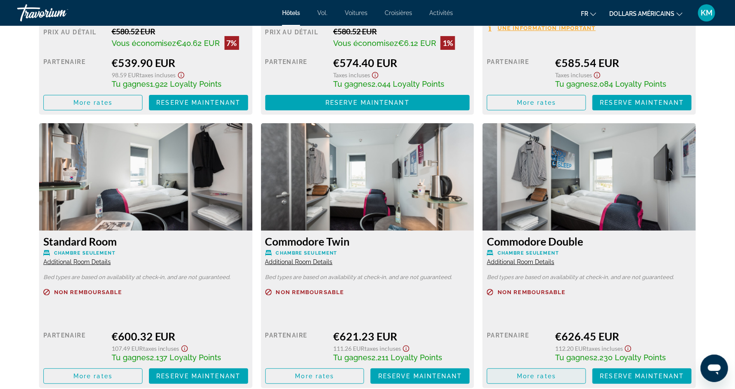
click at [534, 370] on span "Contenu principal" at bounding box center [536, 376] width 98 height 21
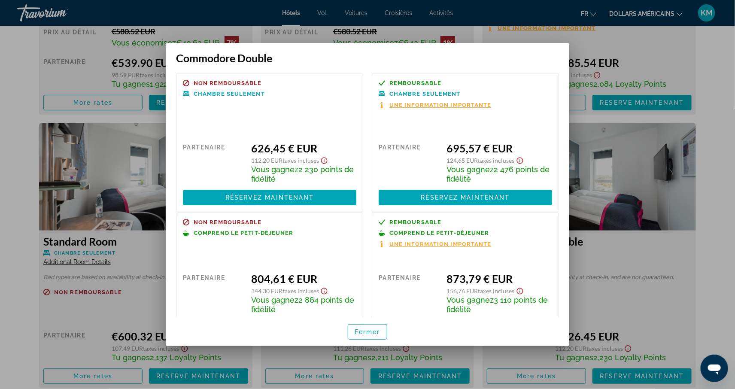
scroll to position [35, 0]
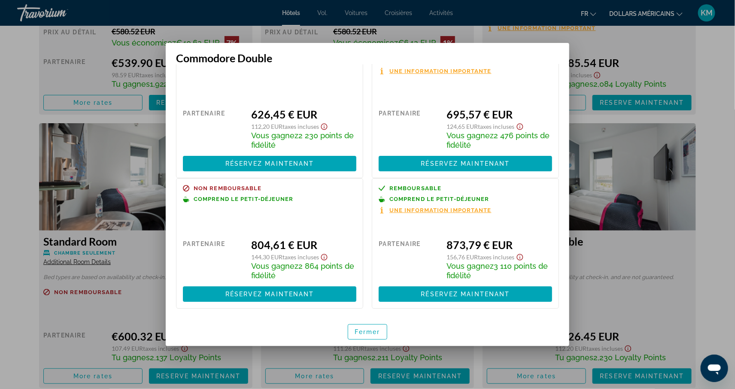
click at [717, 225] on div at bounding box center [367, 194] width 735 height 389
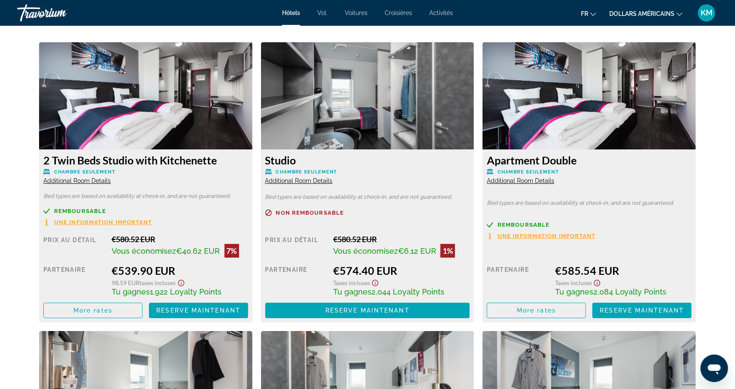
scroll to position [1169, 0]
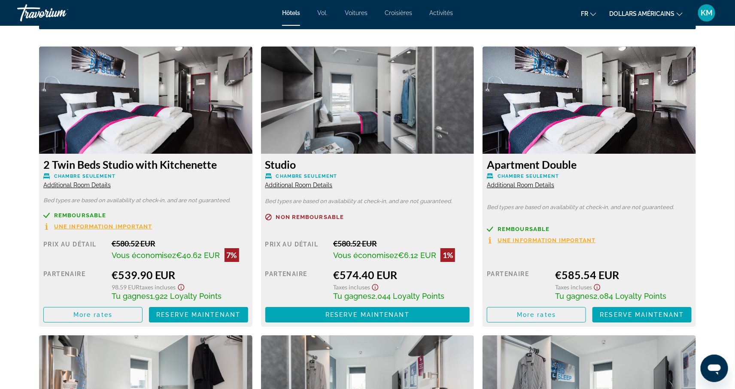
click at [157, 150] on img "Contenu principal" at bounding box center [145, 99] width 213 height 107
click at [87, 188] on span "Additional Room Details" at bounding box center [76, 185] width 67 height 7
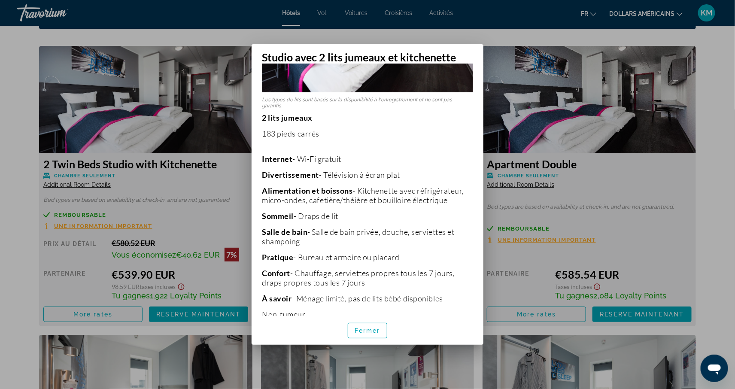
scroll to position [143, 0]
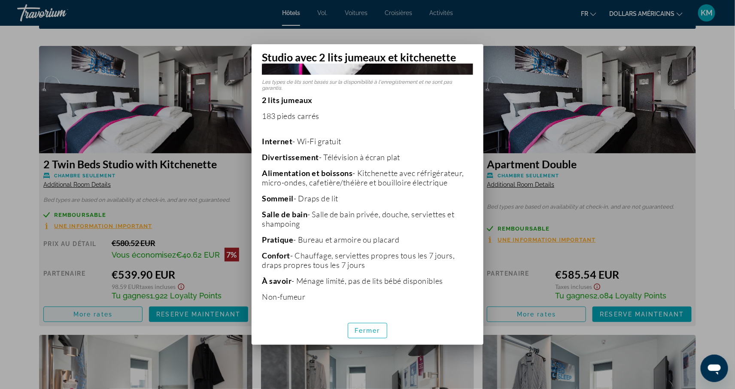
click at [107, 311] on div at bounding box center [367, 194] width 735 height 389
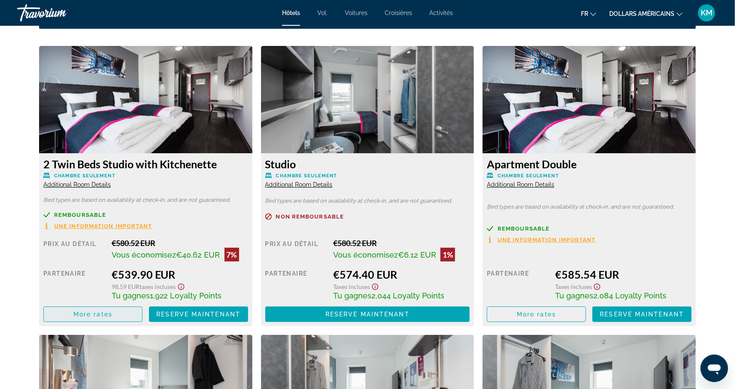
scroll to position [1169, 0]
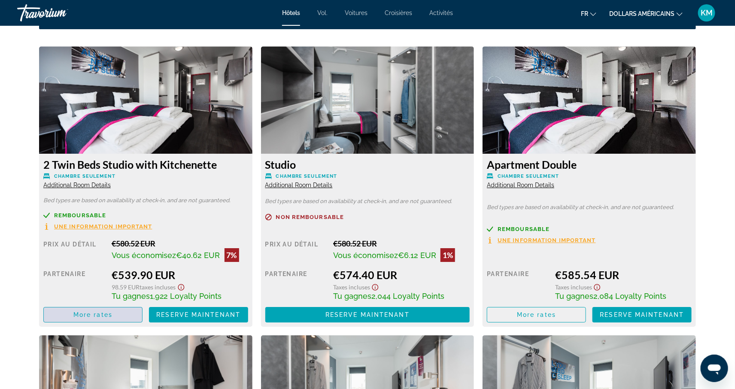
click at [106, 313] on span "More rates" at bounding box center [92, 314] width 39 height 7
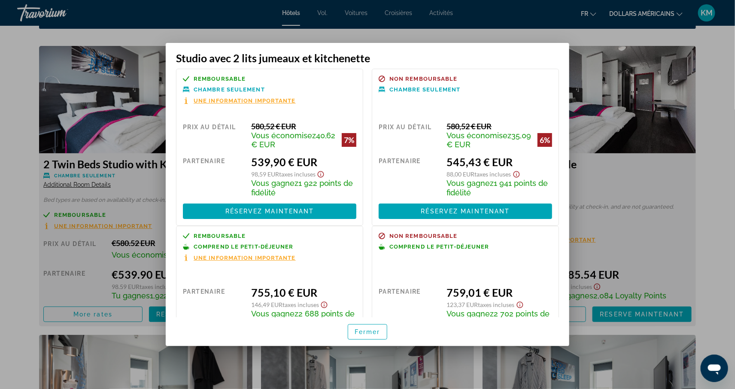
scroll to position [0, 0]
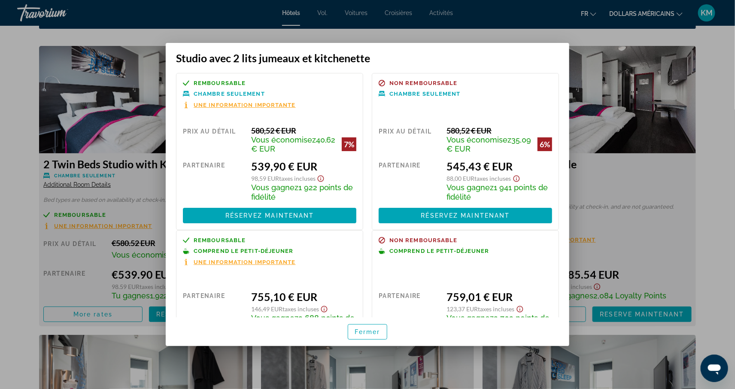
click at [234, 100] on div "Remboursable Chambre seulement Une information importante" at bounding box center [269, 94] width 173 height 29
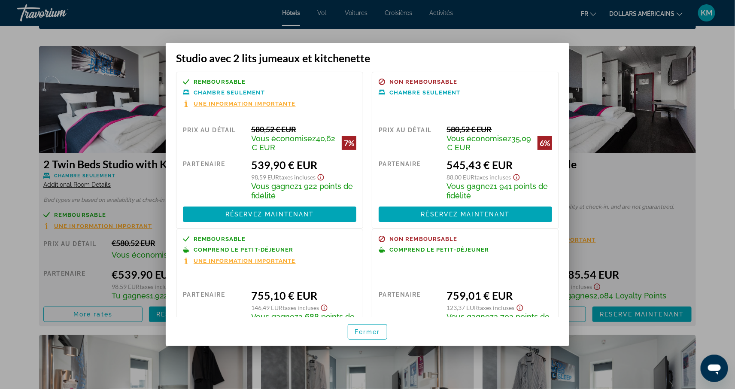
click at [236, 101] on font "Une information importante" at bounding box center [245, 103] width 102 height 6
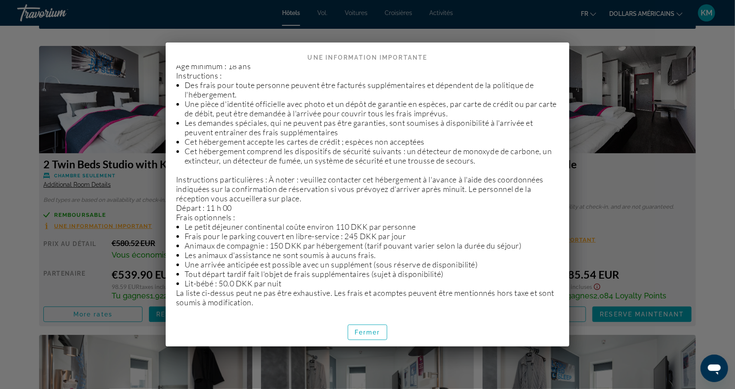
scroll to position [267, 0]
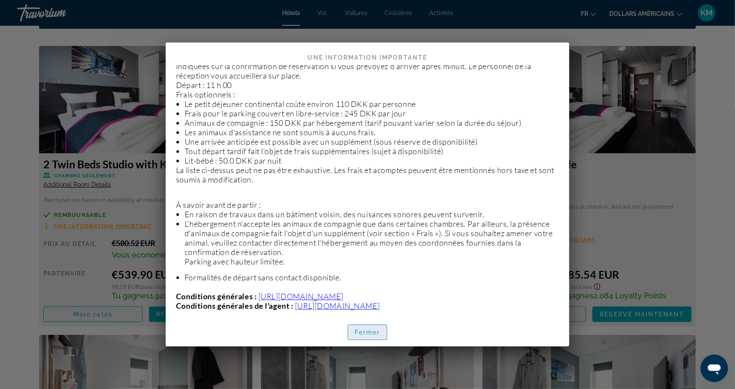
click at [378, 329] on font "Fermer" at bounding box center [368, 332] width 26 height 7
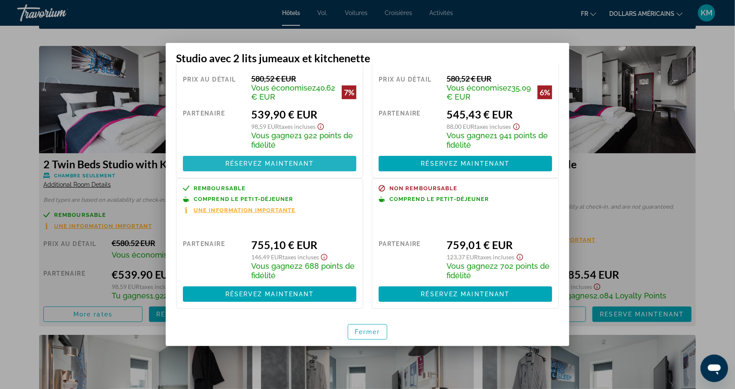
click at [293, 165] on font "Réservez maintenant" at bounding box center [269, 163] width 89 height 7
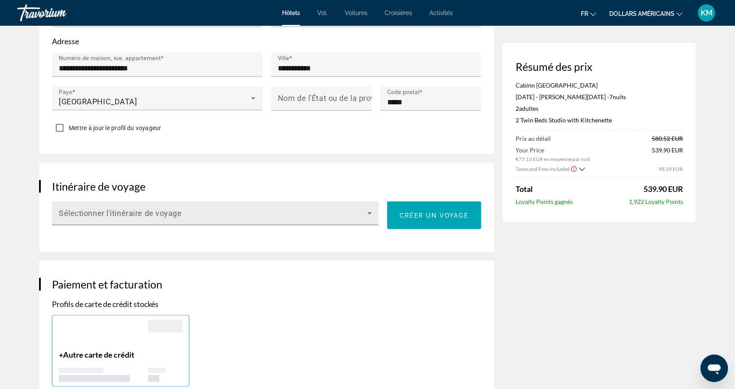
scroll to position [340, 0]
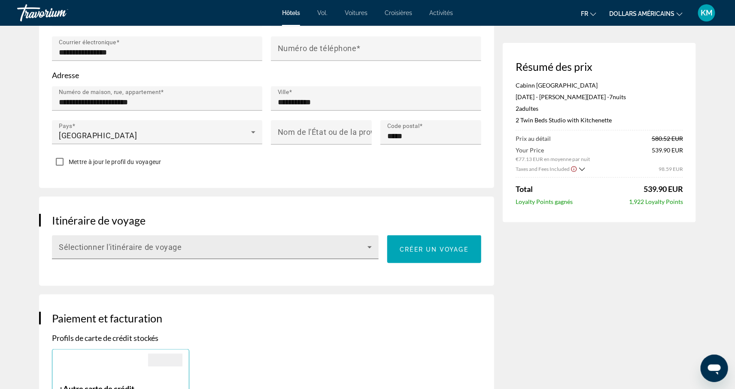
click at [343, 246] on div "Sélectionner l'itinéraire de voyage" at bounding box center [215, 247] width 313 height 24
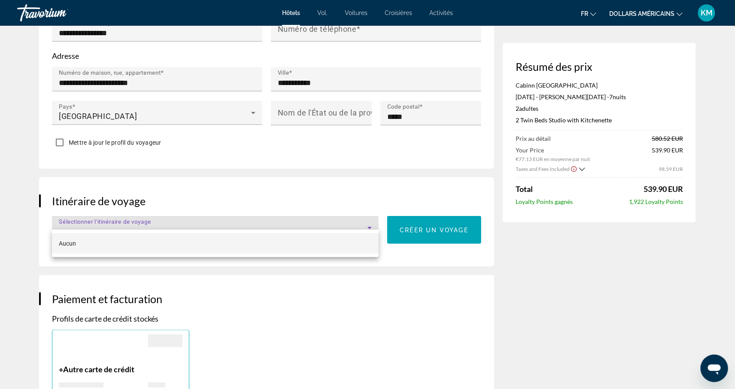
click at [343, 246] on mat-option "Aucun" at bounding box center [215, 243] width 327 height 21
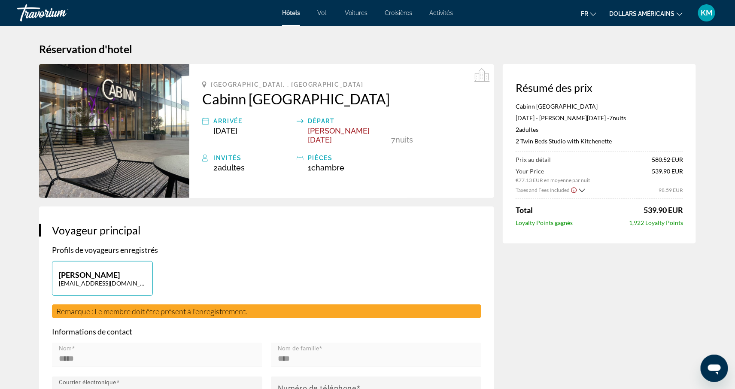
scroll to position [0, 0]
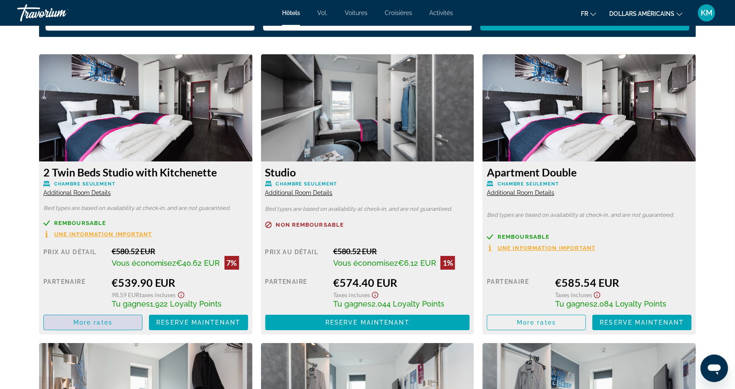
scroll to position [1160, 0]
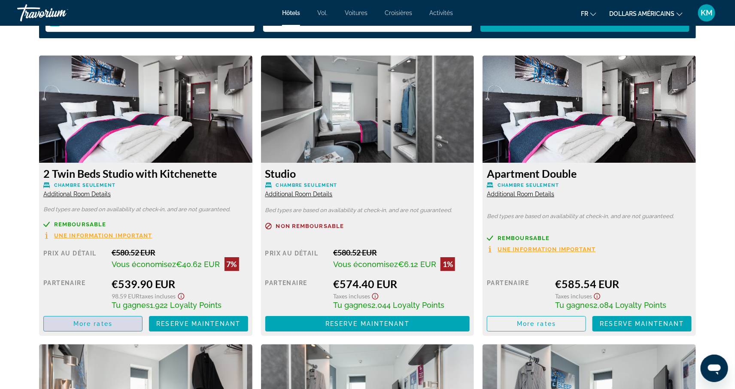
click at [116, 328] on span "Contenu principal" at bounding box center [93, 323] width 98 height 21
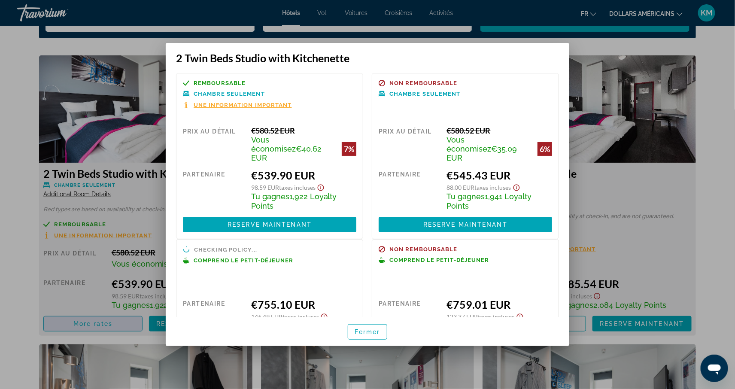
scroll to position [0, 0]
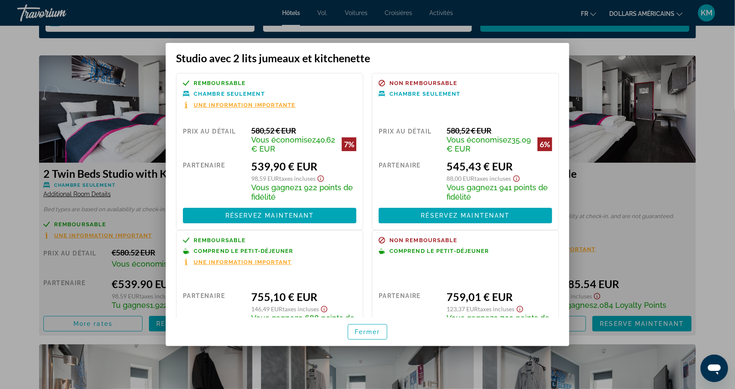
drag, startPoint x: 2, startPoint y: 75, endPoint x: 17, endPoint y: 72, distance: 15.3
click at [2, 75] on div at bounding box center [367, 194] width 735 height 389
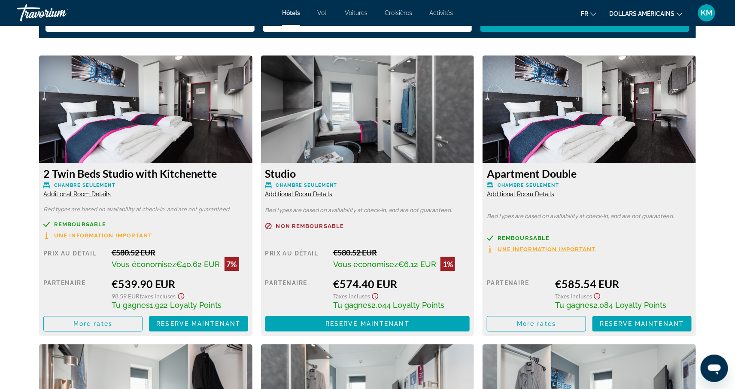
drag, startPoint x: 20, startPoint y: 67, endPoint x: 26, endPoint y: 67, distance: 6.0
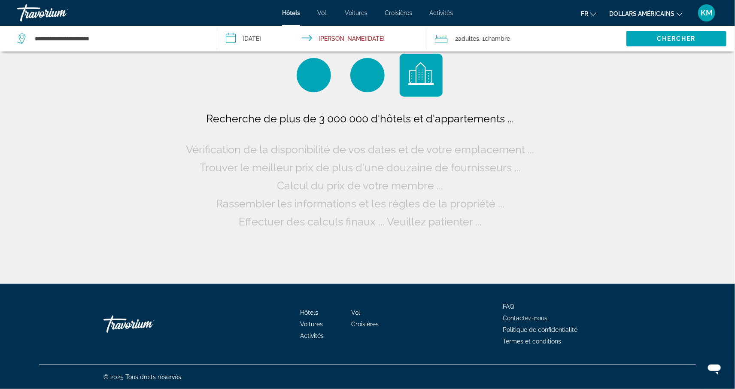
click at [129, 30] on div "**********" at bounding box center [112, 39] width 191 height 26
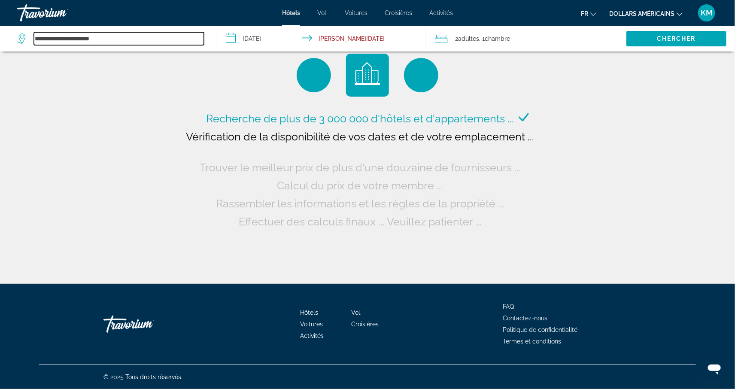
drag, startPoint x: 131, startPoint y: 42, endPoint x: -5, endPoint y: 34, distance: 136.3
click at [0, 34] on html "**********" at bounding box center [367, 194] width 735 height 389
paste input "Search widget"
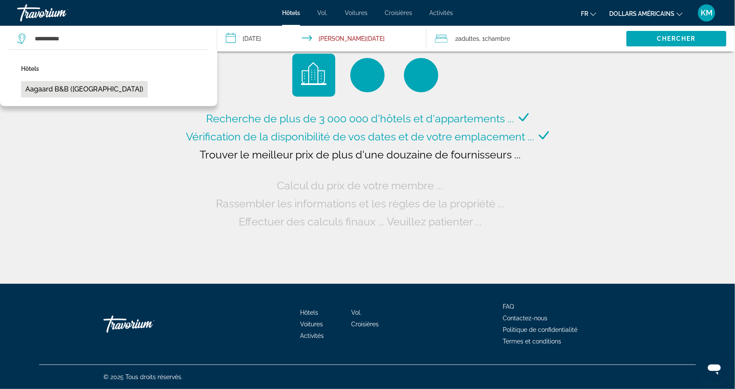
click at [54, 94] on button "Aagaard B&B ([GEOGRAPHIC_DATA])" at bounding box center [84, 89] width 127 height 16
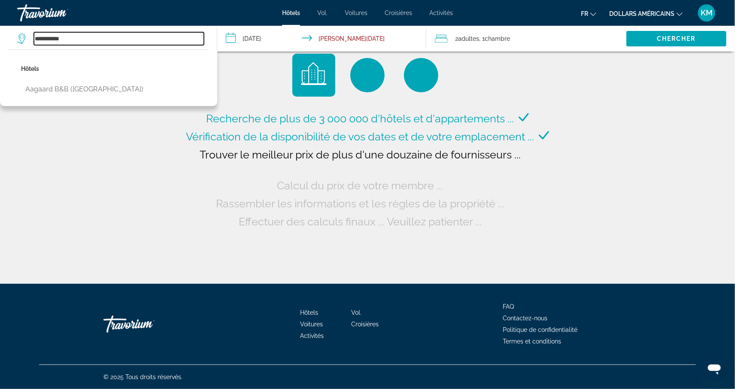
type input "**********"
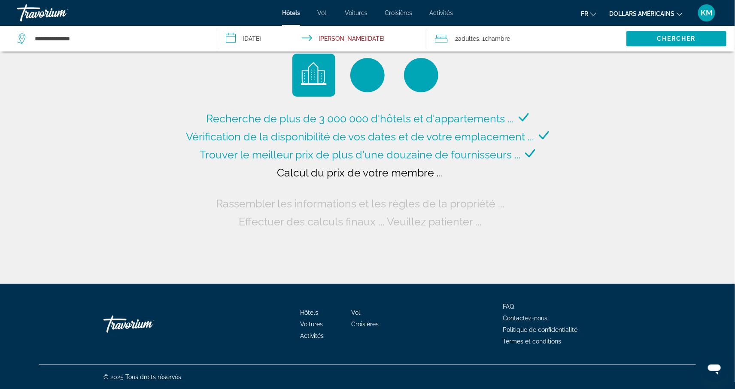
click at [638, 10] on font "dollars américains" at bounding box center [641, 13] width 65 height 7
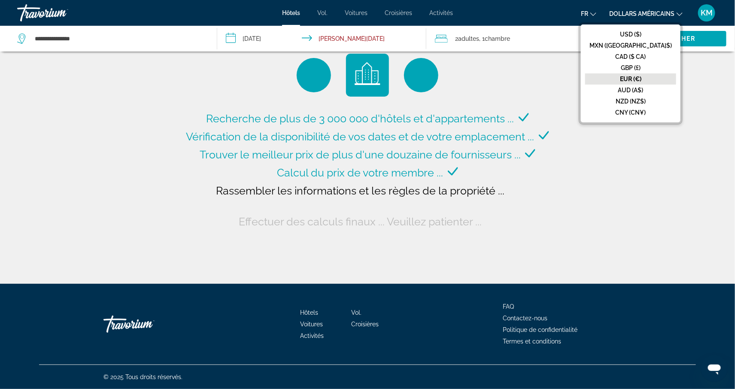
click at [641, 78] on font "EUR (€)" at bounding box center [630, 79] width 21 height 7
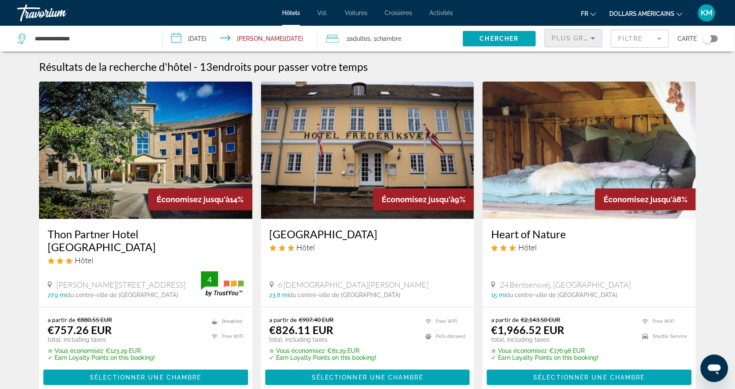
click at [572, 39] on span "Plus grandes économies" at bounding box center [603, 38] width 103 height 7
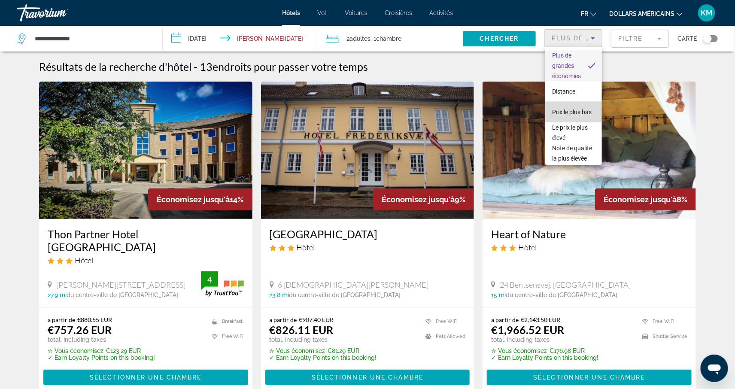
click at [576, 115] on font "Prix ​​le plus bas" at bounding box center [571, 112] width 39 height 7
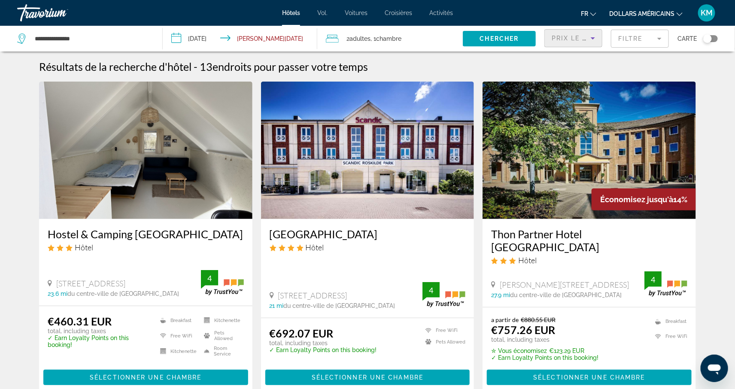
click at [148, 203] on img "Contenu principal" at bounding box center [145, 150] width 213 height 137
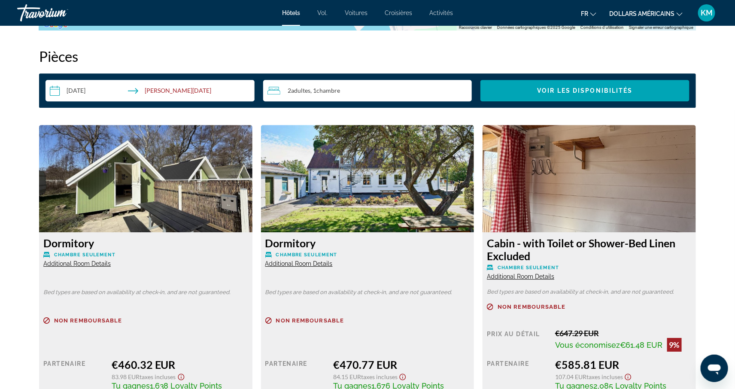
scroll to position [1083, 0]
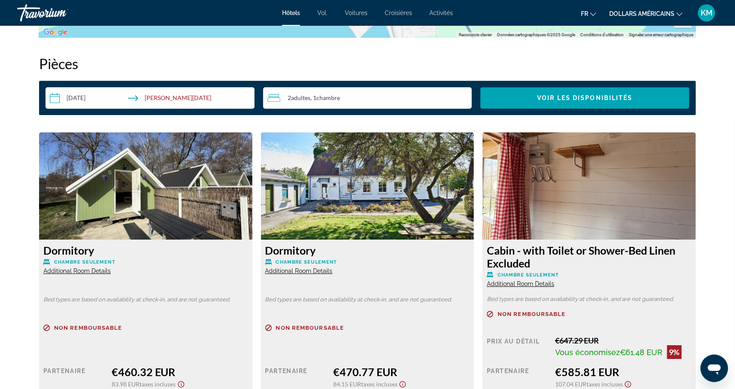
click at [72, 270] on span "Additional Room Details" at bounding box center [76, 270] width 67 height 7
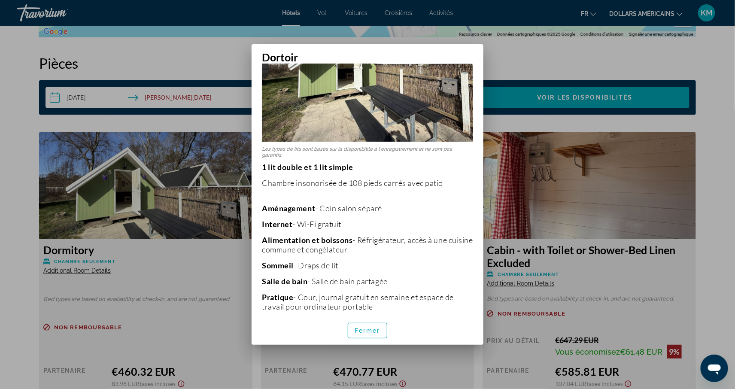
scroll to position [96, 0]
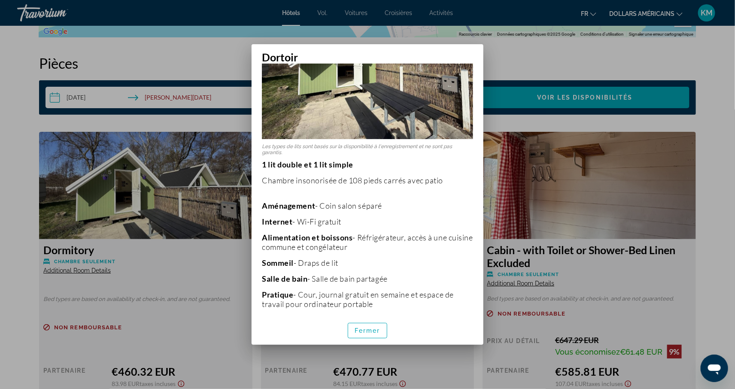
drag, startPoint x: 472, startPoint y: 54, endPoint x: 269, endPoint y: 81, distance: 204.9
click at [470, 56] on h2 "Dortoir" at bounding box center [368, 53] width 232 height 19
click at [20, 121] on div at bounding box center [367, 194] width 735 height 389
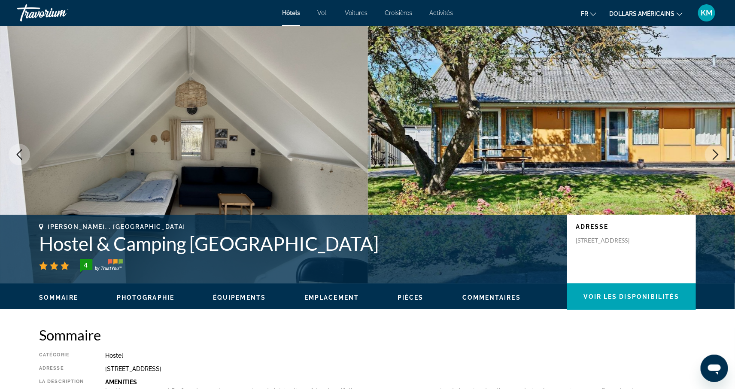
scroll to position [1083, 0]
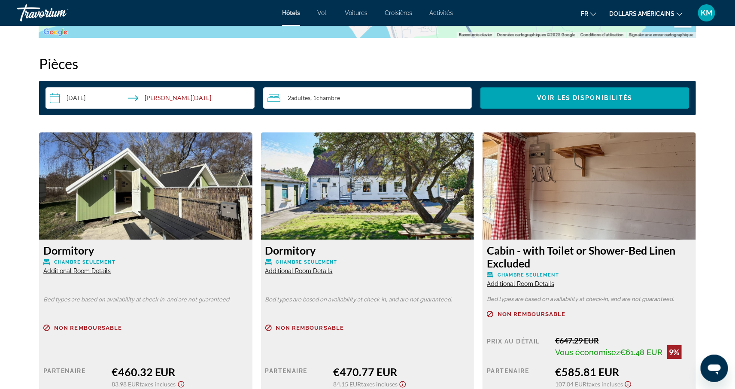
click at [313, 271] on span "Additional Room Details" at bounding box center [298, 270] width 67 height 7
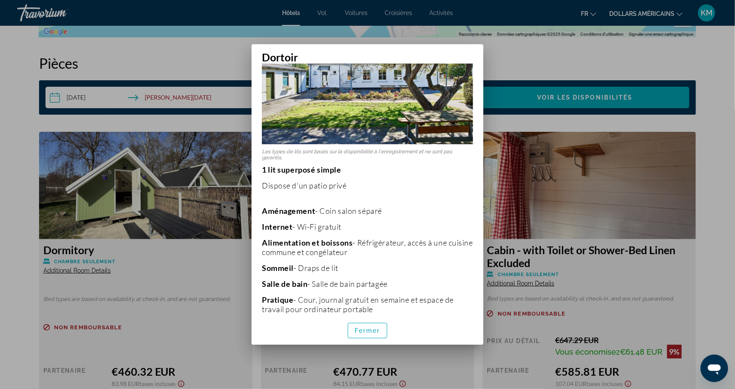
scroll to position [0, 0]
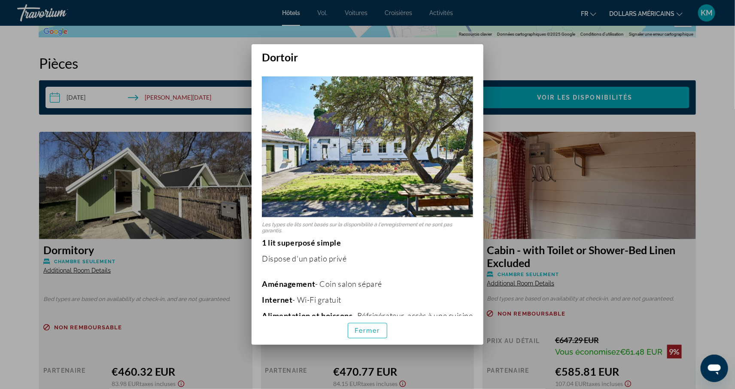
drag, startPoint x: 377, startPoint y: 325, endPoint x: 437, endPoint y: 322, distance: 59.3
click at [377, 325] on span "button" at bounding box center [367, 330] width 39 height 21
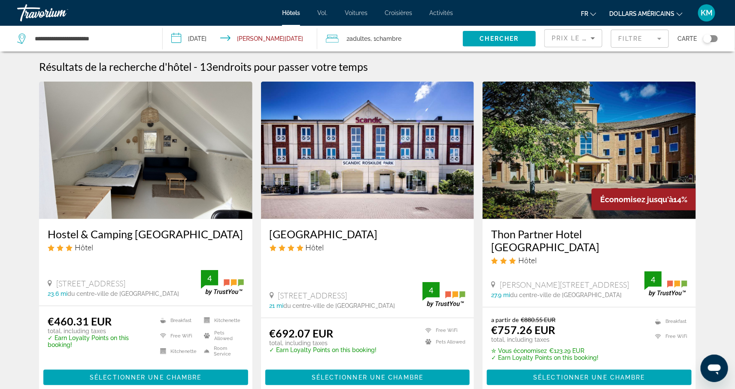
scroll to position [0, 0]
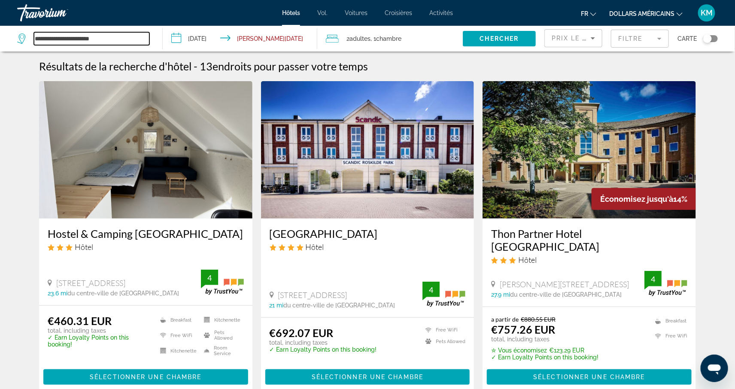
click at [143, 39] on input "**********" at bounding box center [91, 38] width 115 height 13
drag, startPoint x: 87, startPoint y: 30, endPoint x: -16, endPoint y: 12, distance: 104.7
click at [0, 12] on html "**********" at bounding box center [367, 194] width 735 height 389
paste input "Search widget"
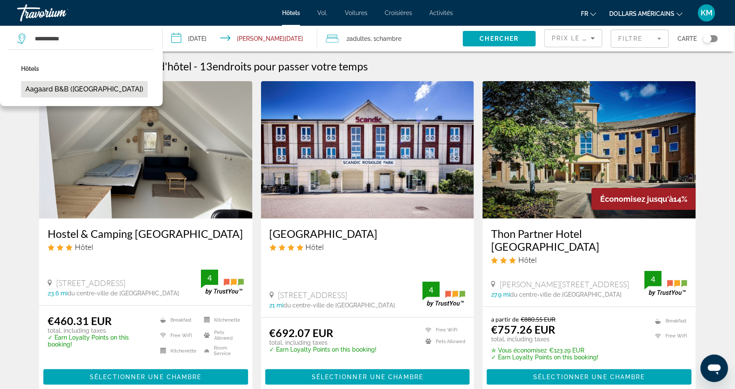
click at [46, 85] on button "Aagaard B&B ([GEOGRAPHIC_DATA])" at bounding box center [84, 89] width 127 height 16
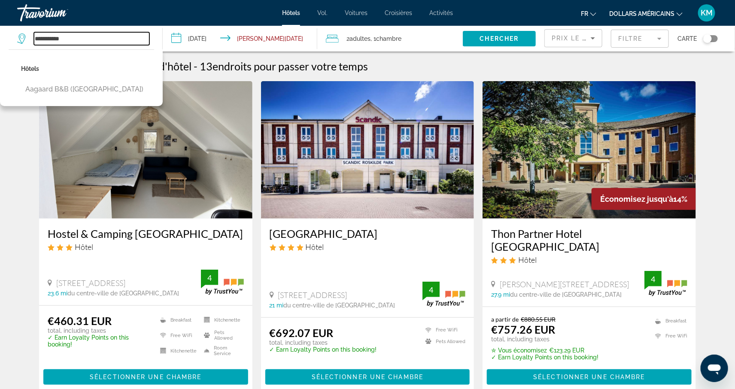
type input "**********"
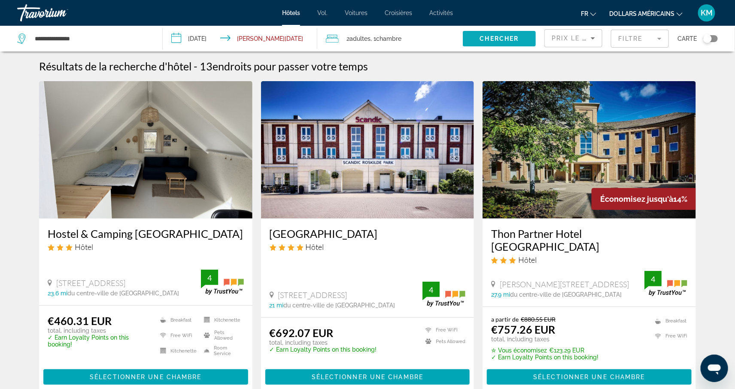
click at [488, 39] on span "Chercher" at bounding box center [499, 38] width 39 height 7
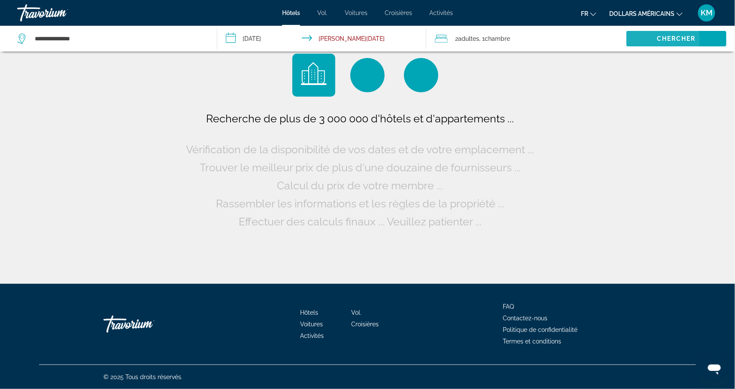
scroll to position [0, 0]
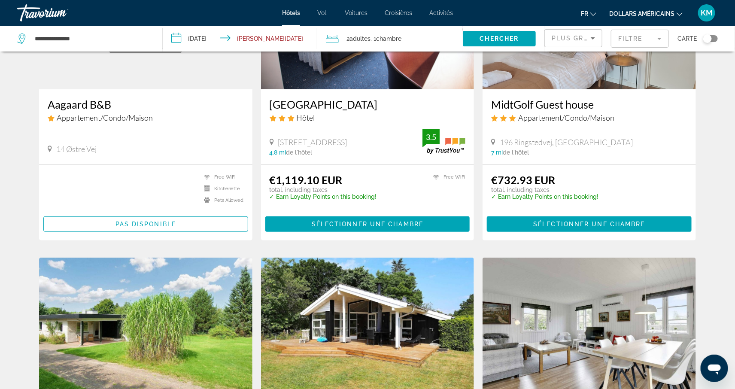
scroll to position [54, 0]
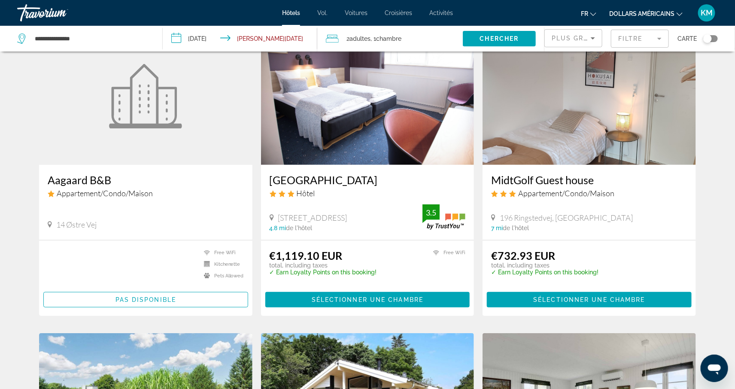
click at [112, 184] on h3 "Aagaard B&B" at bounding box center [146, 179] width 196 height 13
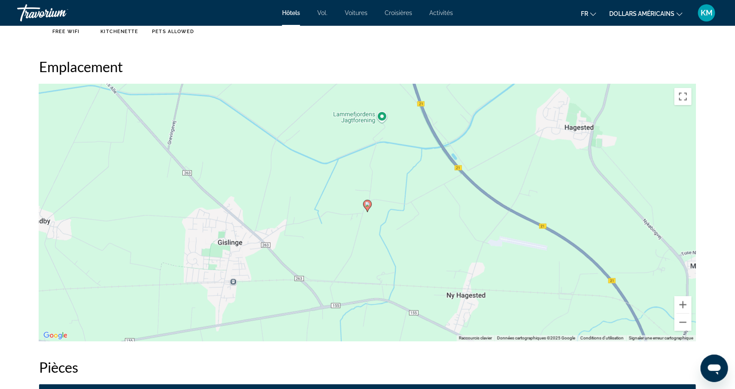
scroll to position [351, 0]
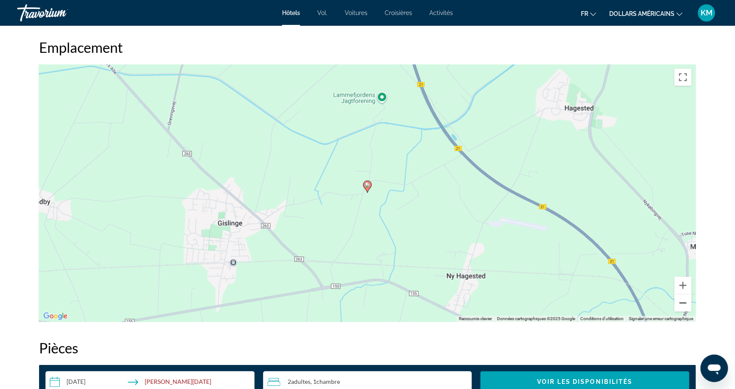
click at [684, 304] on button "Zoom arrière" at bounding box center [682, 302] width 17 height 17
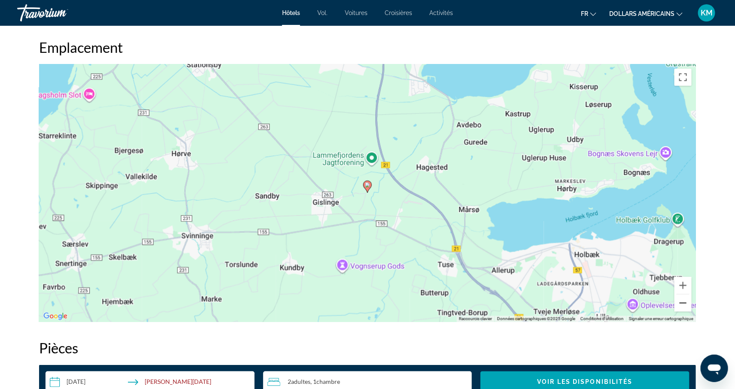
click at [684, 304] on button "Zoom arrière" at bounding box center [682, 302] width 17 height 17
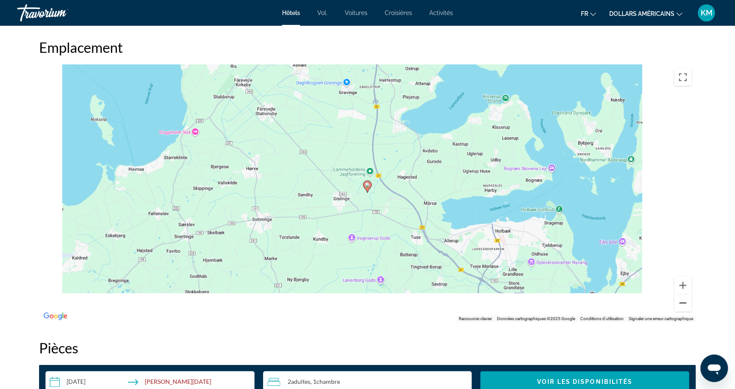
click at [684, 305] on button "Zoom arrière" at bounding box center [682, 302] width 17 height 17
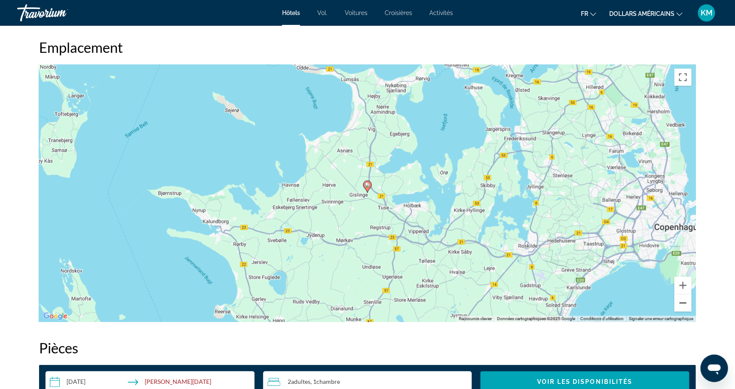
click at [684, 305] on button "Zoom arrière" at bounding box center [682, 302] width 17 height 17
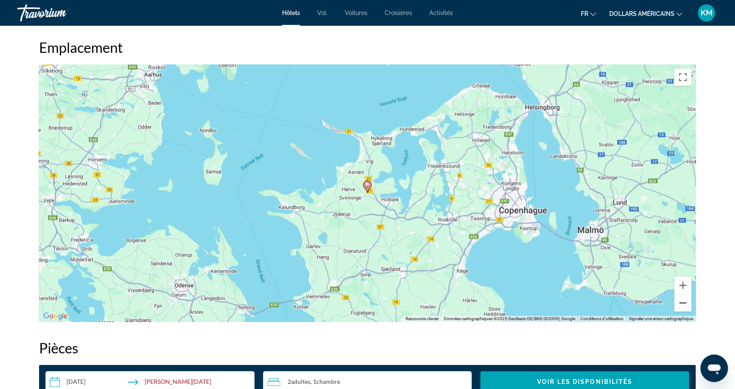
click at [683, 305] on button "Zoom arrière" at bounding box center [682, 302] width 17 height 17
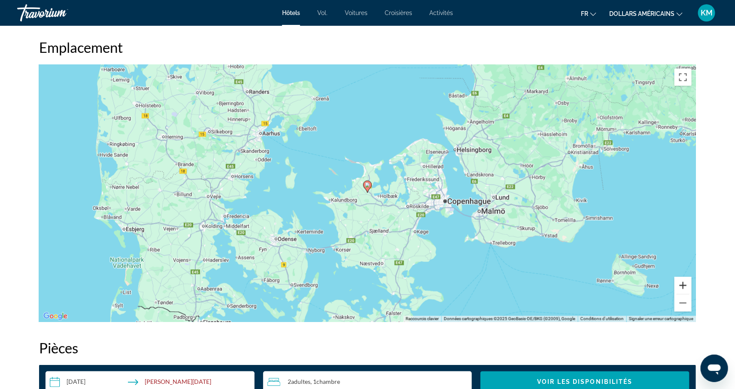
click at [681, 282] on button "Zoom avant" at bounding box center [682, 285] width 17 height 17
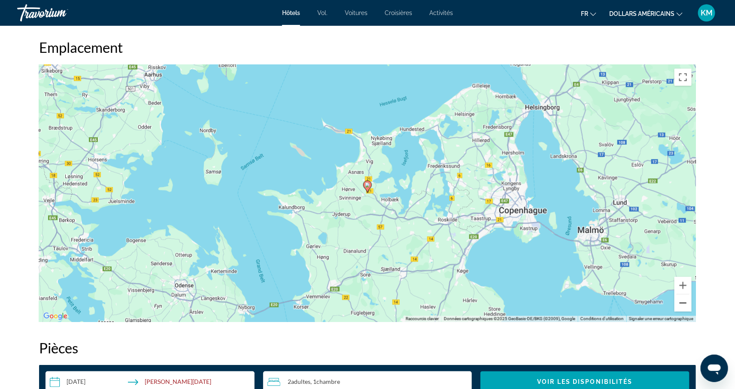
click at [682, 303] on button "Zoom arrière" at bounding box center [682, 302] width 17 height 17
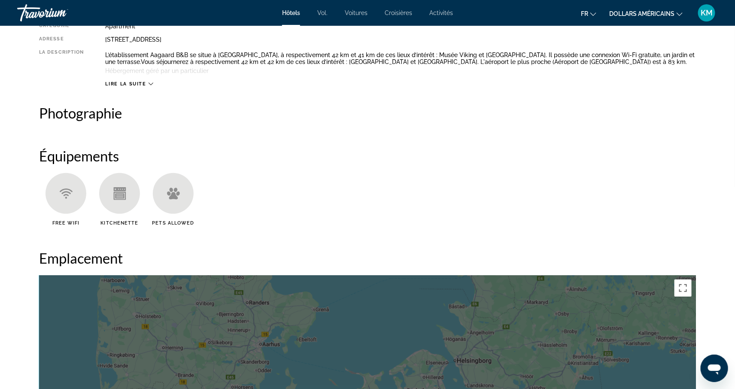
scroll to position [0, 0]
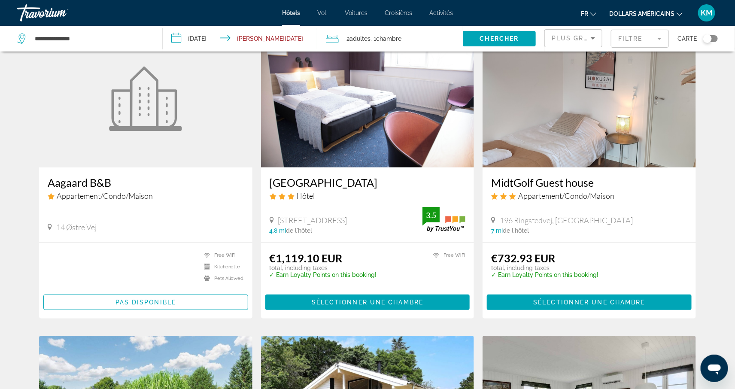
scroll to position [65, 0]
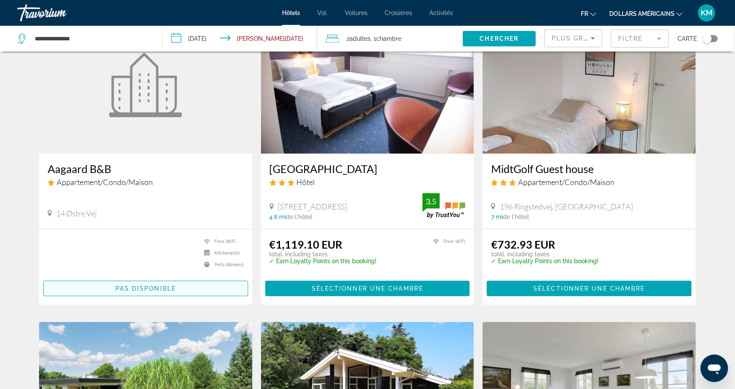
click at [171, 290] on span "Pas disponible" at bounding box center [145, 288] width 61 height 7
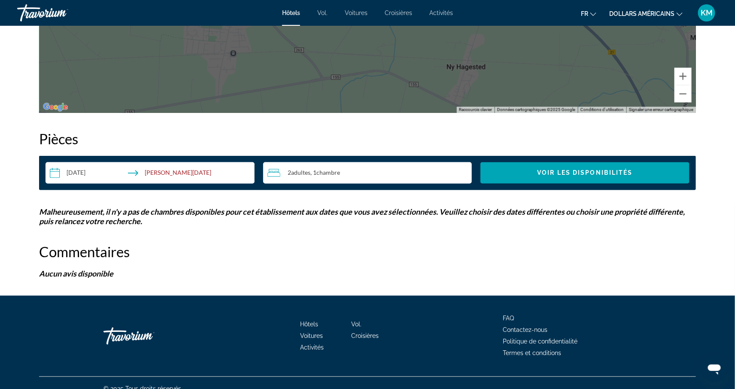
scroll to position [557, 0]
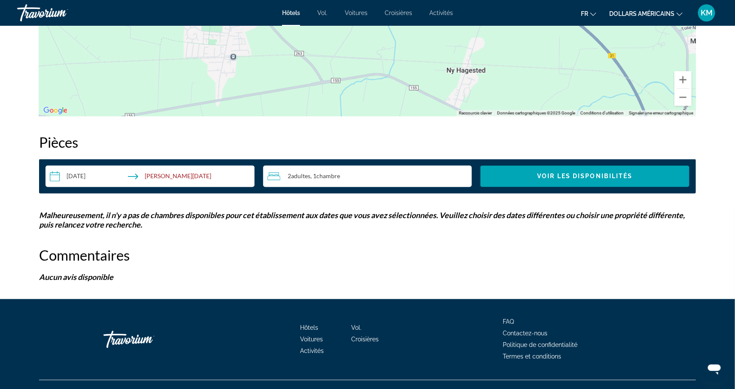
click at [110, 182] on input "**********" at bounding box center [151, 178] width 212 height 24
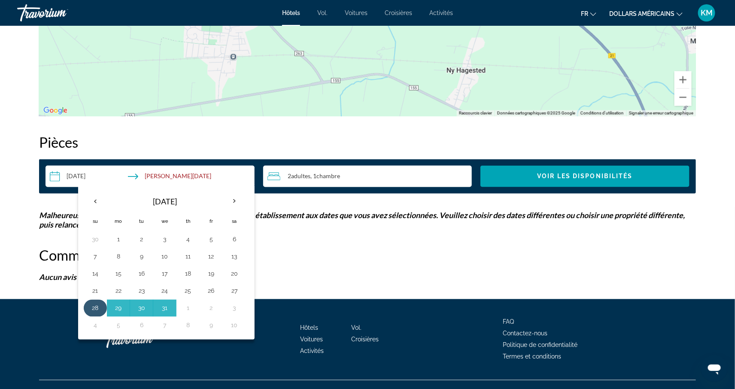
click at [97, 309] on button "28" at bounding box center [95, 308] width 14 height 12
click at [141, 310] on button "30" at bounding box center [142, 308] width 14 height 12
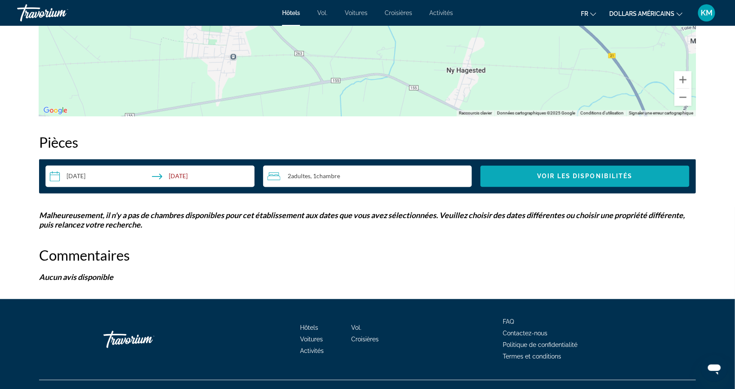
click at [538, 173] on span "Voir les disponibilités" at bounding box center [584, 176] width 95 height 7
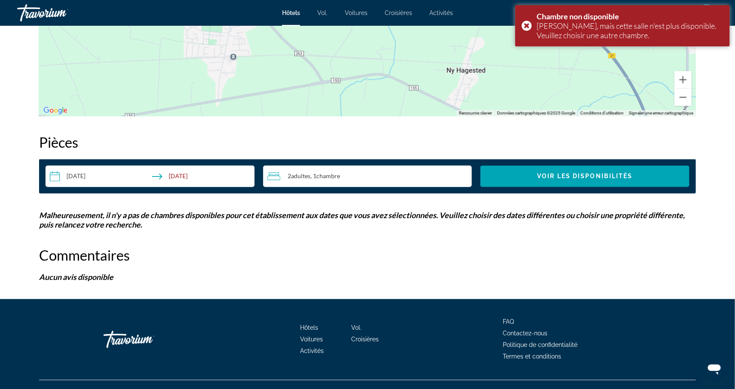
click at [126, 171] on input "**********" at bounding box center [151, 178] width 212 height 24
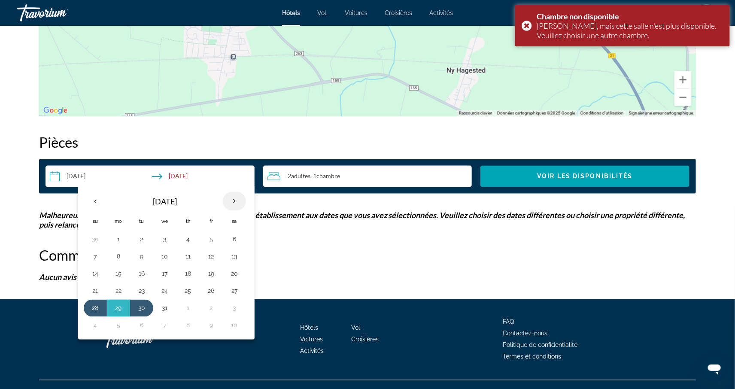
click at [238, 204] on th "Next month" at bounding box center [234, 201] width 23 height 19
click at [211, 241] on button "2" at bounding box center [211, 240] width 14 height 12
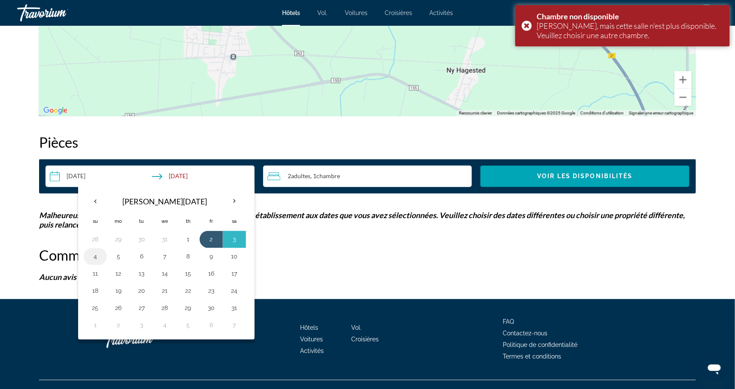
click at [92, 258] on button "4" at bounding box center [95, 257] width 14 height 12
type input "**********"
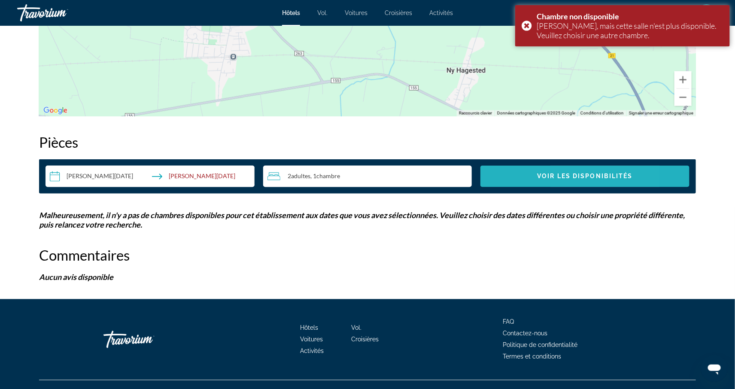
click at [511, 176] on span "Search widget" at bounding box center [584, 176] width 209 height 21
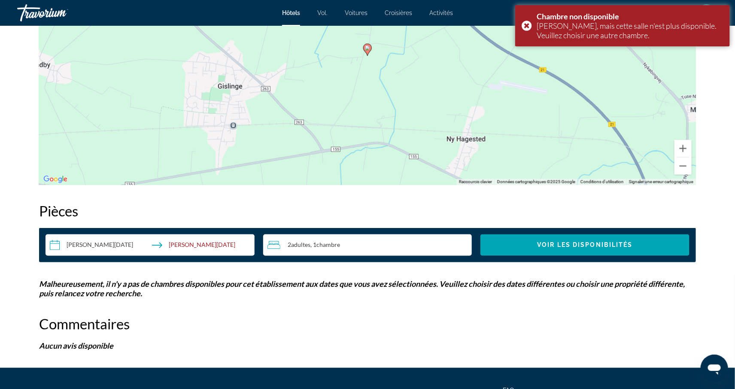
scroll to position [487, 0]
